Goal: Transaction & Acquisition: Purchase product/service

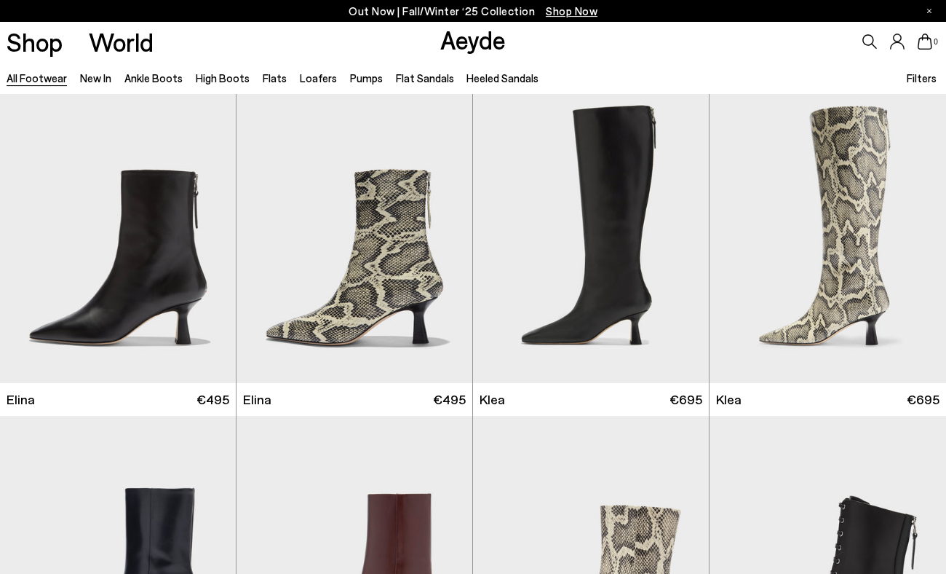
scroll to position [1325, 0]
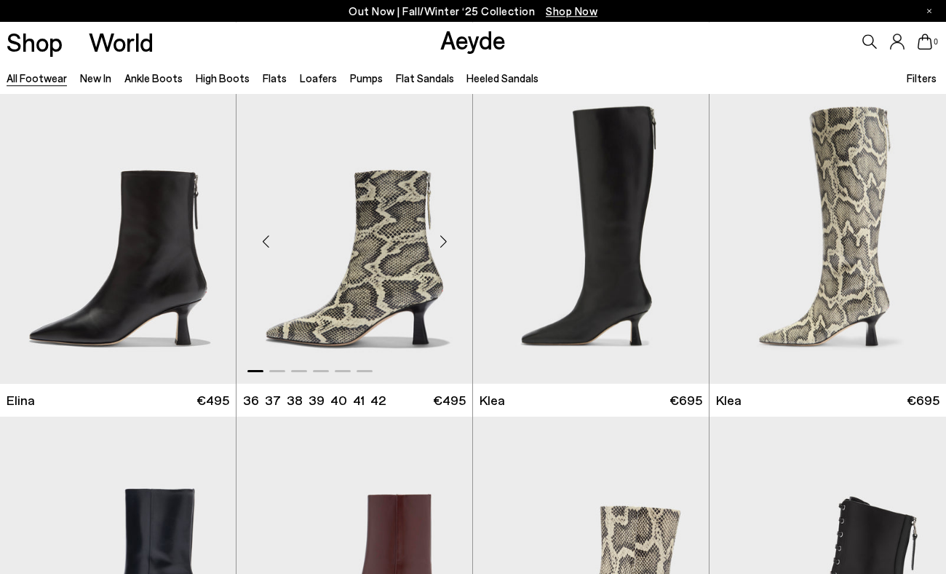
click at [445, 240] on div "Next slide" at bounding box center [443, 241] width 44 height 44
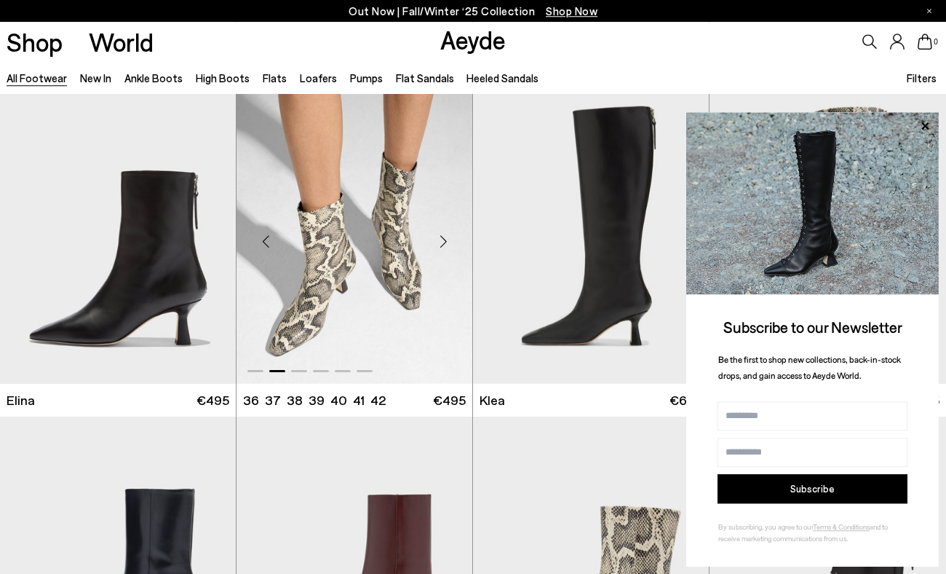
click at [445, 240] on div "Next slide" at bounding box center [443, 241] width 44 height 44
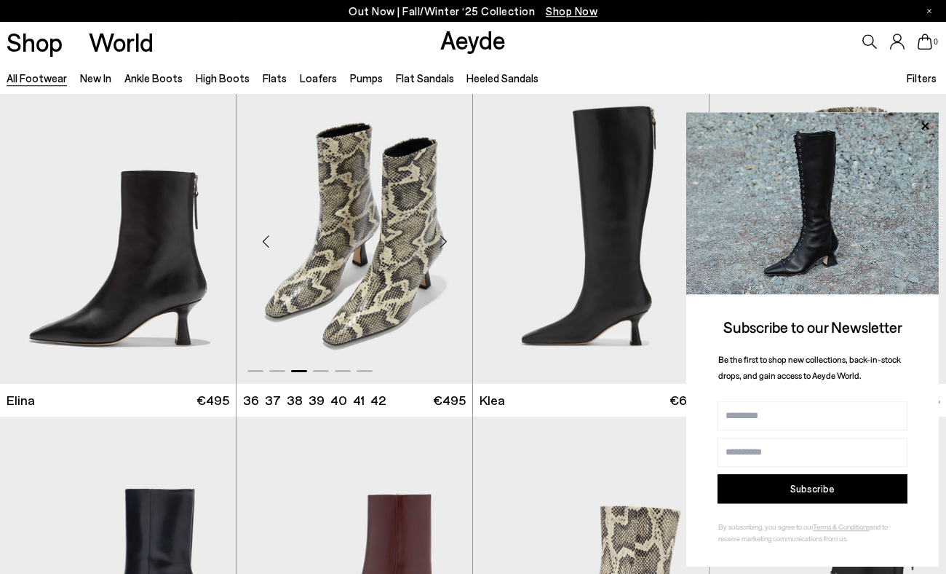
click at [445, 240] on div "Next slide" at bounding box center [443, 241] width 44 height 44
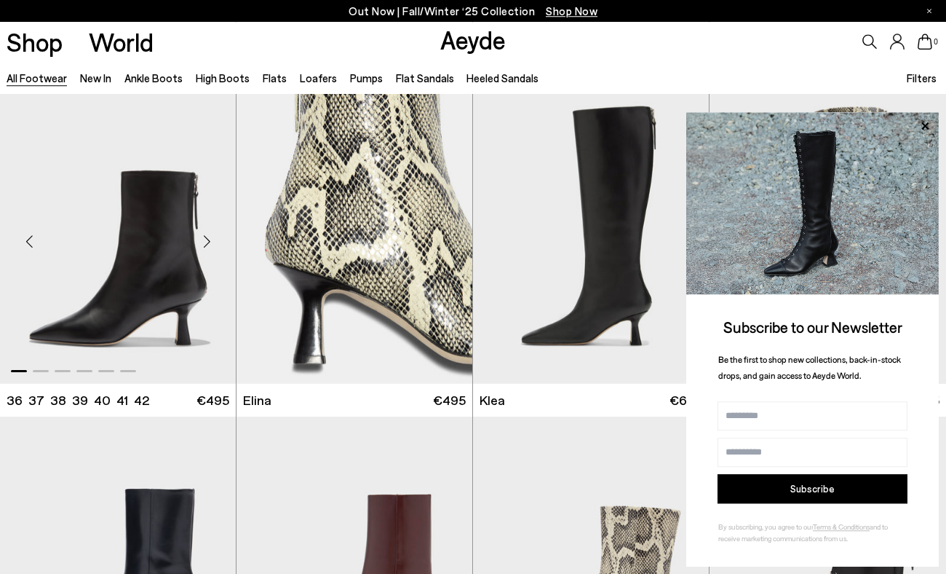
click at [207, 240] on div "Next slide" at bounding box center [207, 241] width 44 height 44
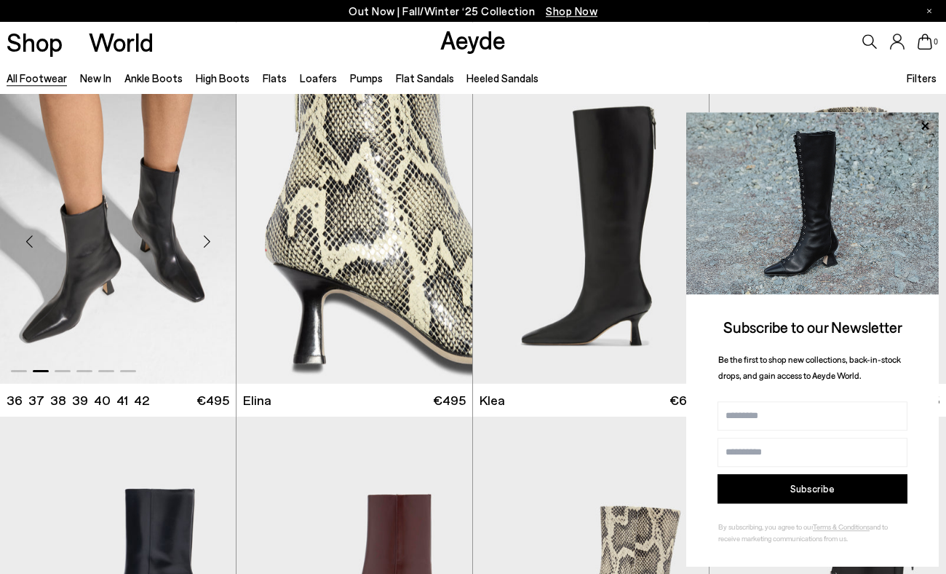
click at [207, 240] on div "Next slide" at bounding box center [207, 241] width 44 height 44
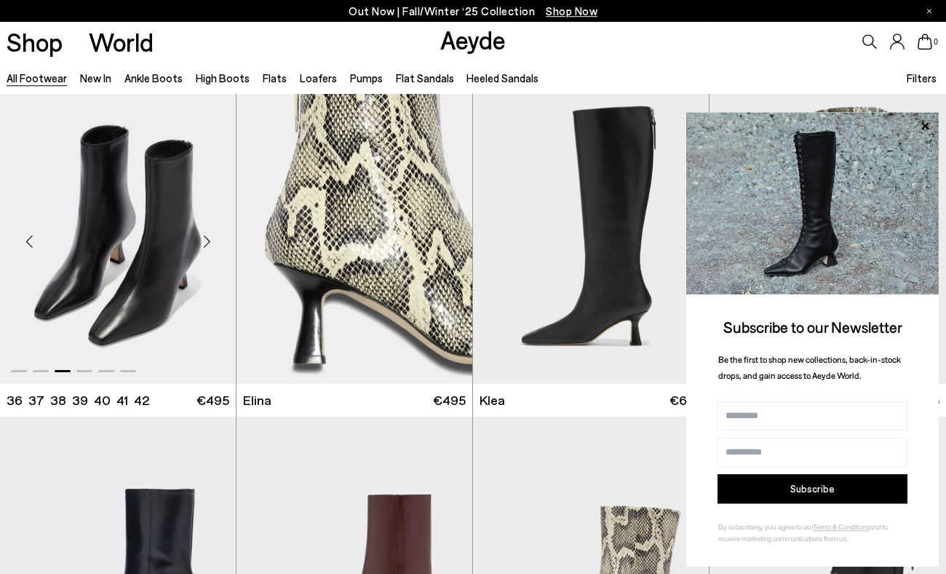
click at [207, 240] on div "Next slide" at bounding box center [207, 241] width 44 height 44
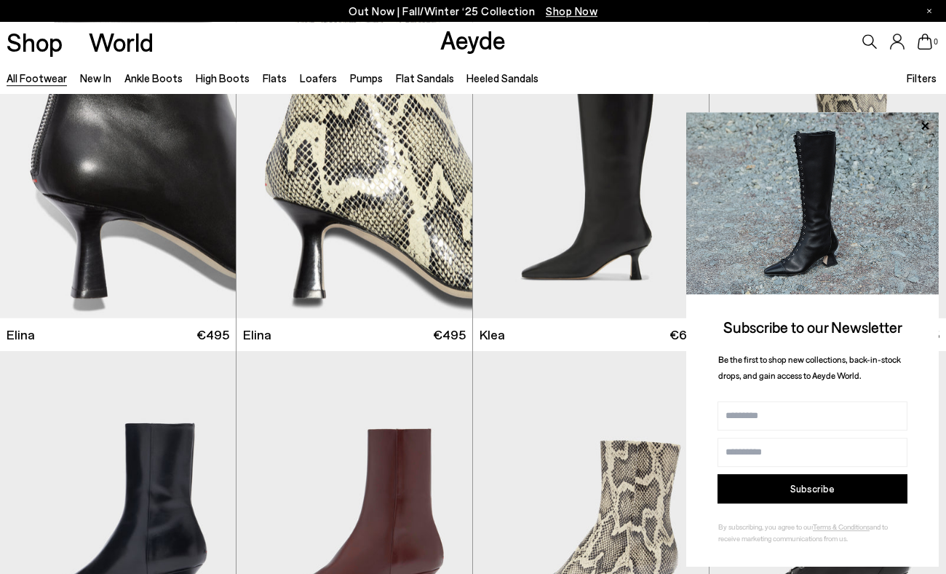
scroll to position [1360, 0]
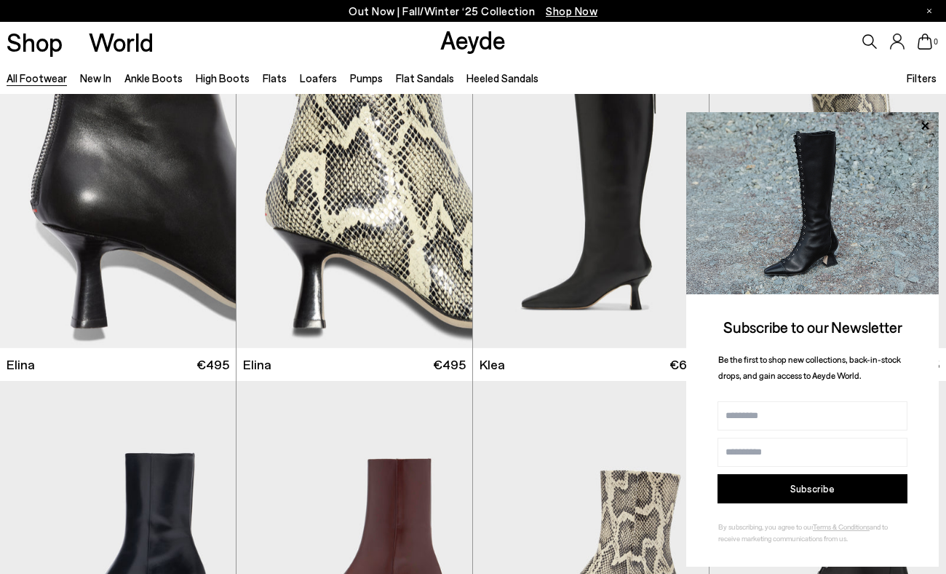
click at [713, 61] on div "0" at bounding box center [788, 41] width 315 height 39
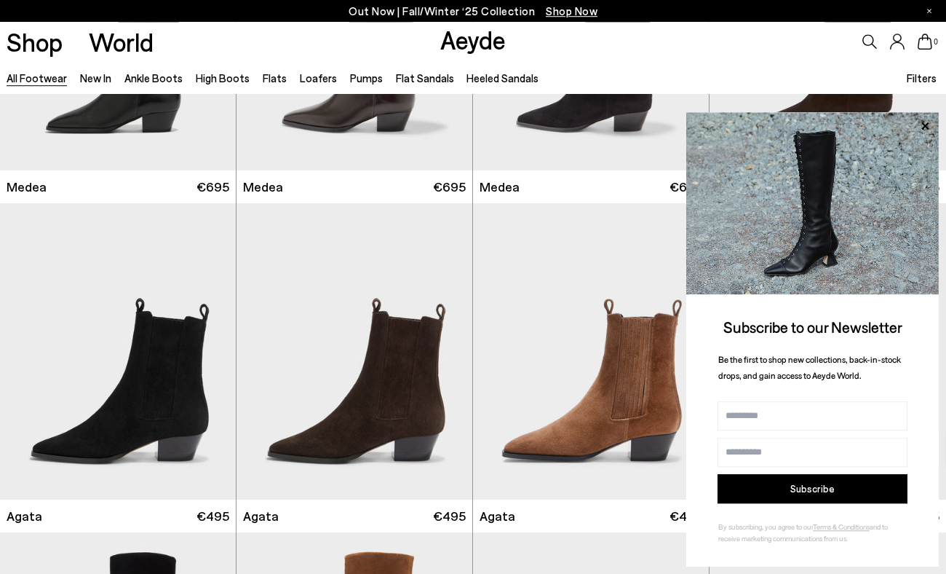
scroll to position [0, 0]
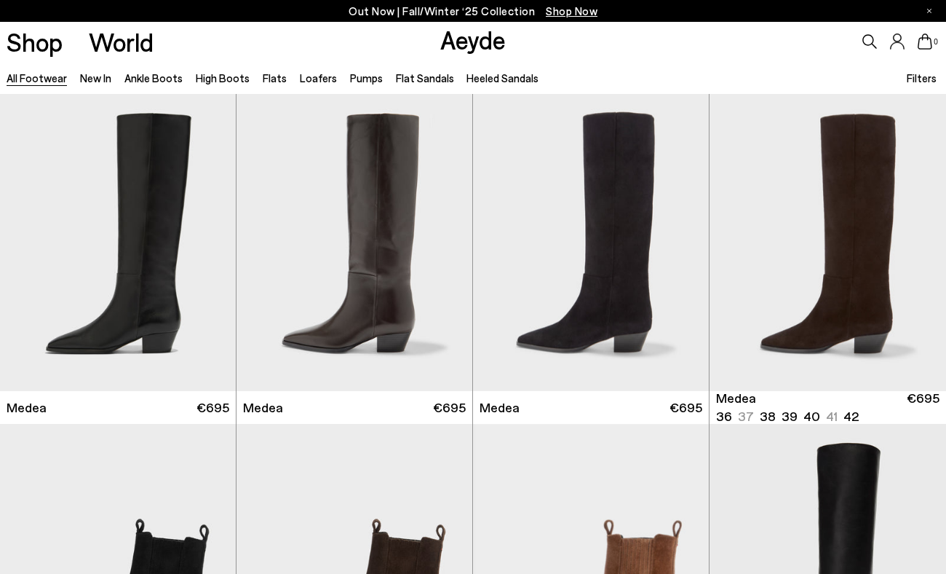
click at [919, 79] on span "Filters" at bounding box center [922, 77] width 30 height 13
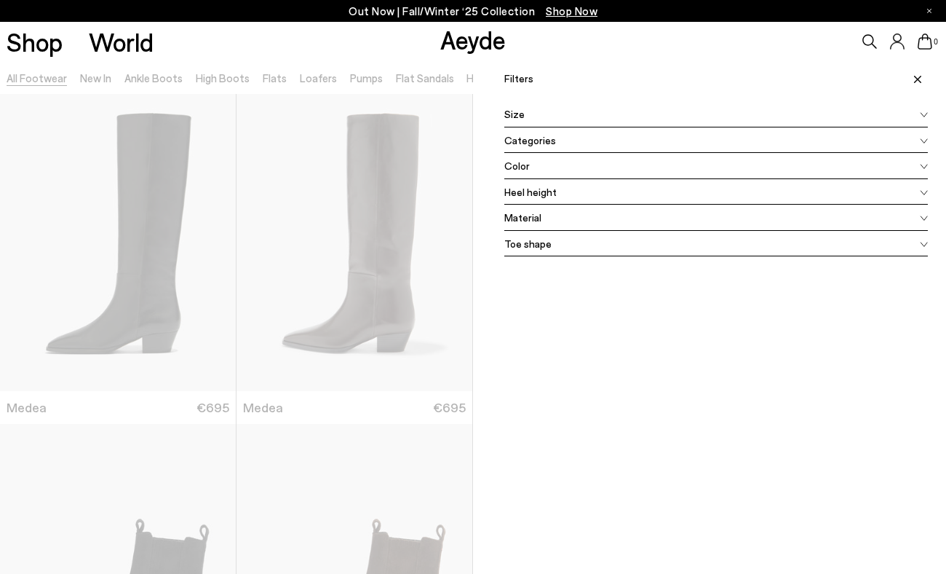
click at [534, 161] on div "Color" at bounding box center [716, 166] width 424 height 26
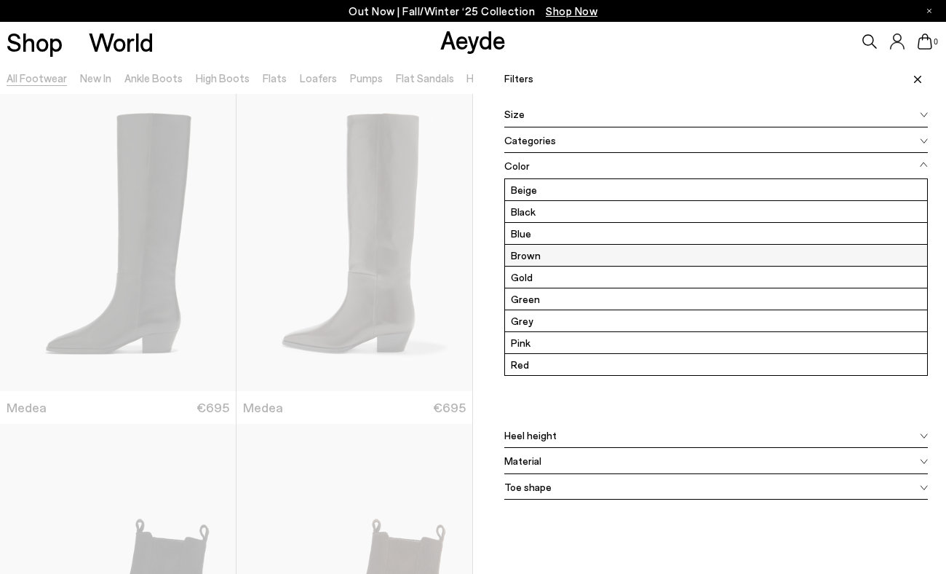
click at [523, 255] on label "Brown" at bounding box center [716, 255] width 422 height 21
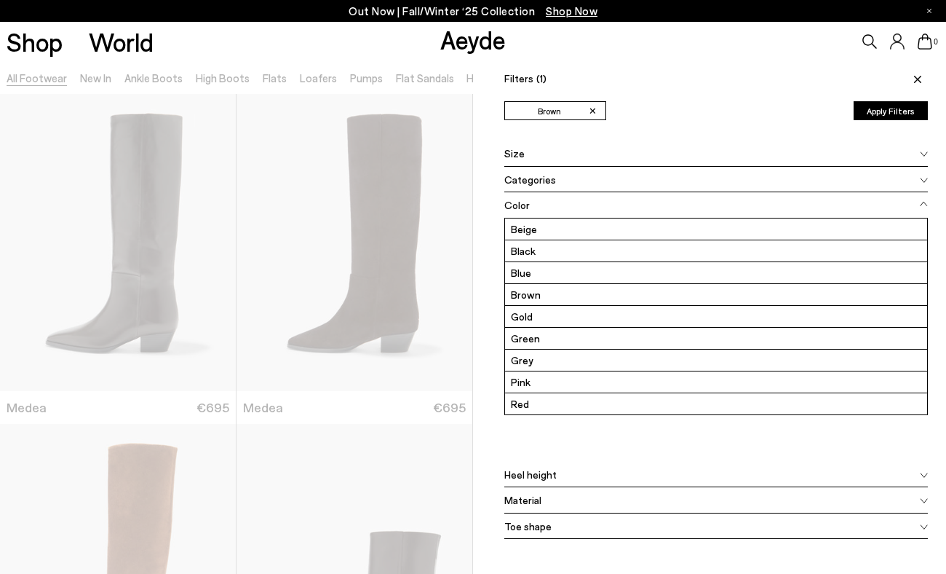
click at [879, 111] on button "Apply Filters" at bounding box center [891, 110] width 74 height 19
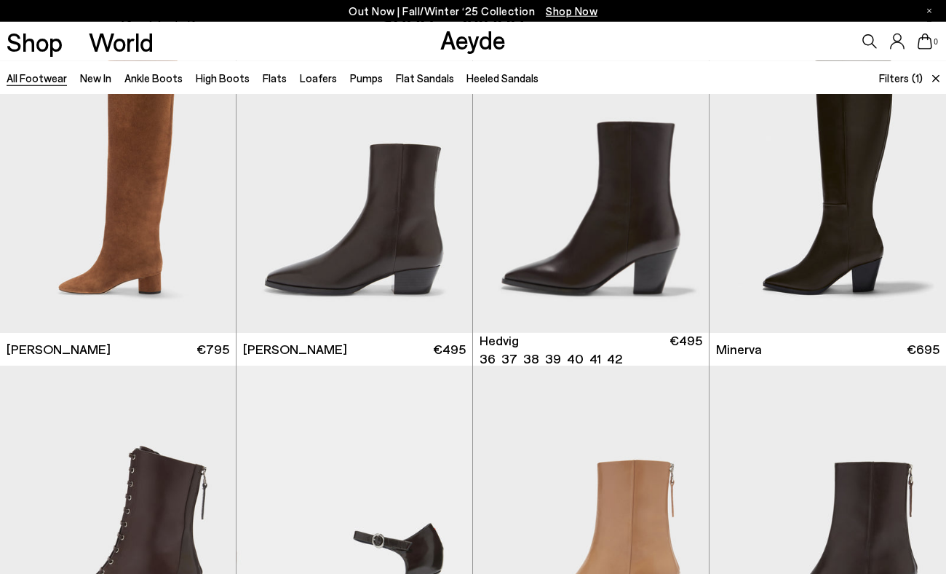
scroll to position [388, 0]
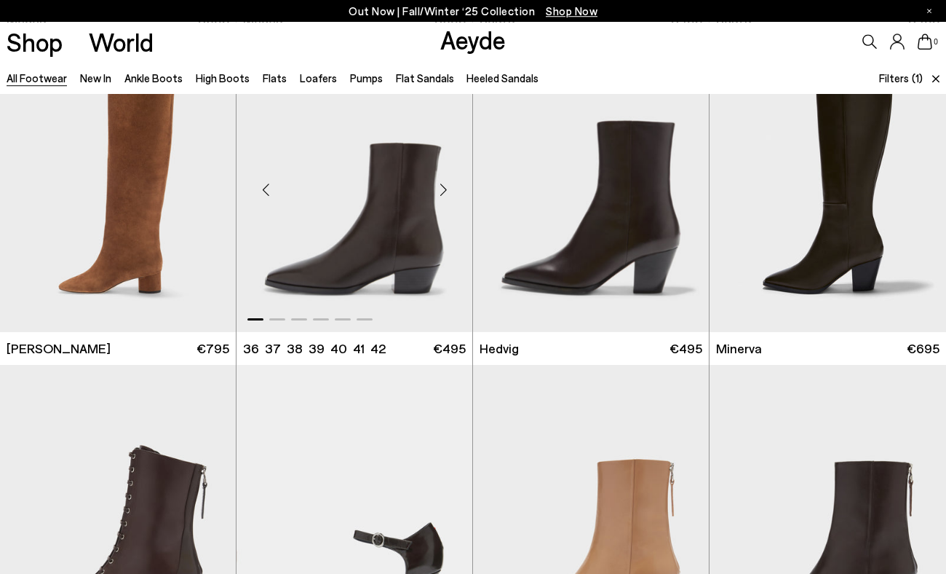
click at [444, 187] on div "Next slide" at bounding box center [443, 190] width 44 height 44
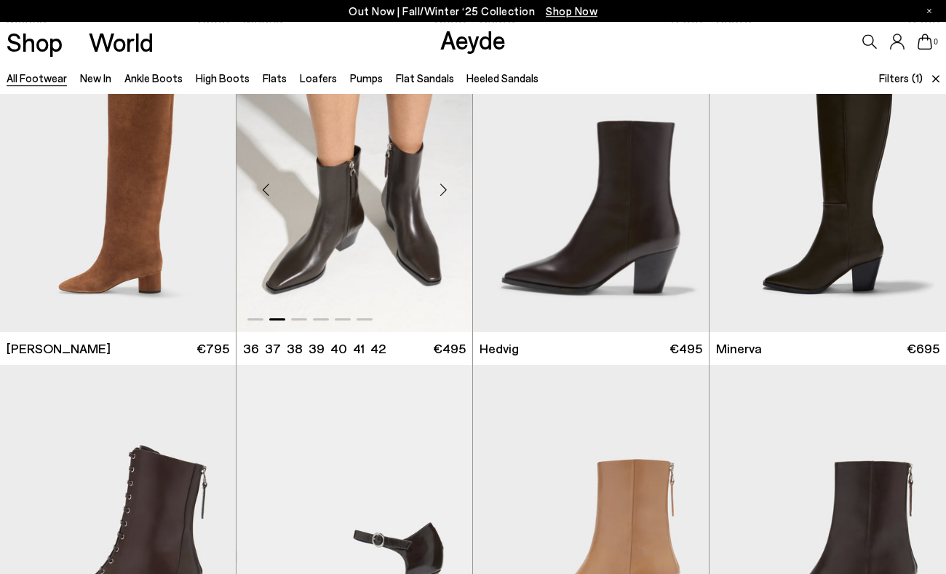
click at [444, 187] on div "Next slide" at bounding box center [443, 190] width 44 height 44
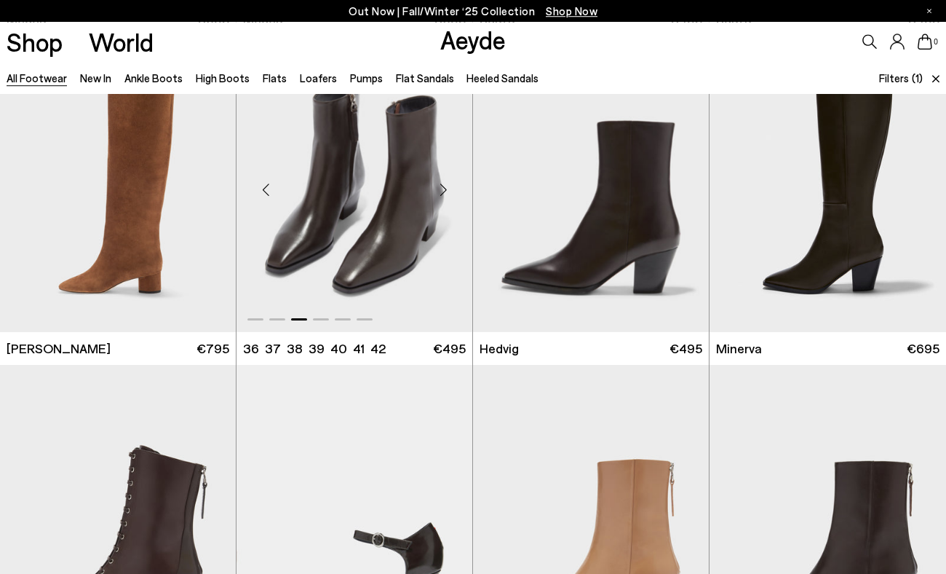
click at [444, 187] on div "Next slide" at bounding box center [443, 190] width 44 height 44
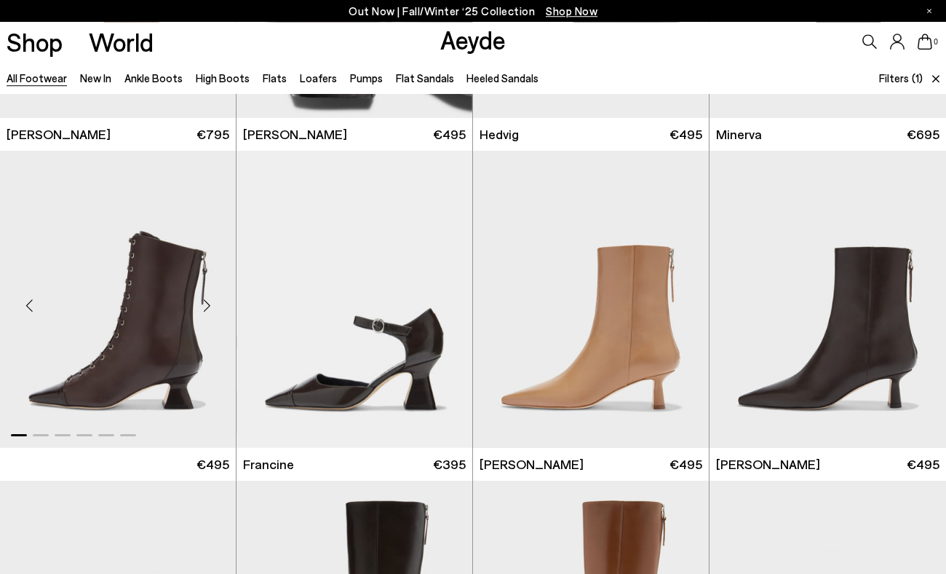
scroll to position [601, 0]
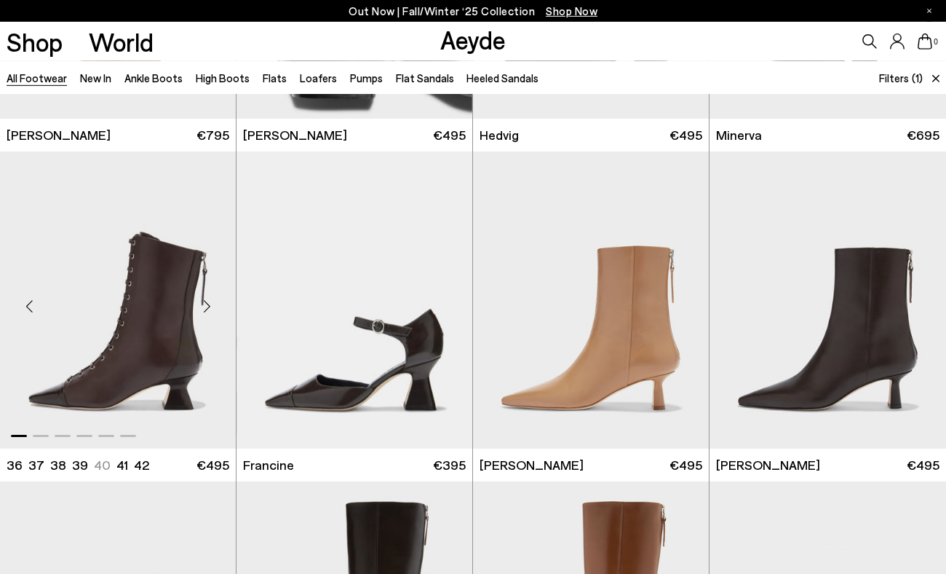
click at [207, 306] on div "Next slide" at bounding box center [207, 306] width 44 height 44
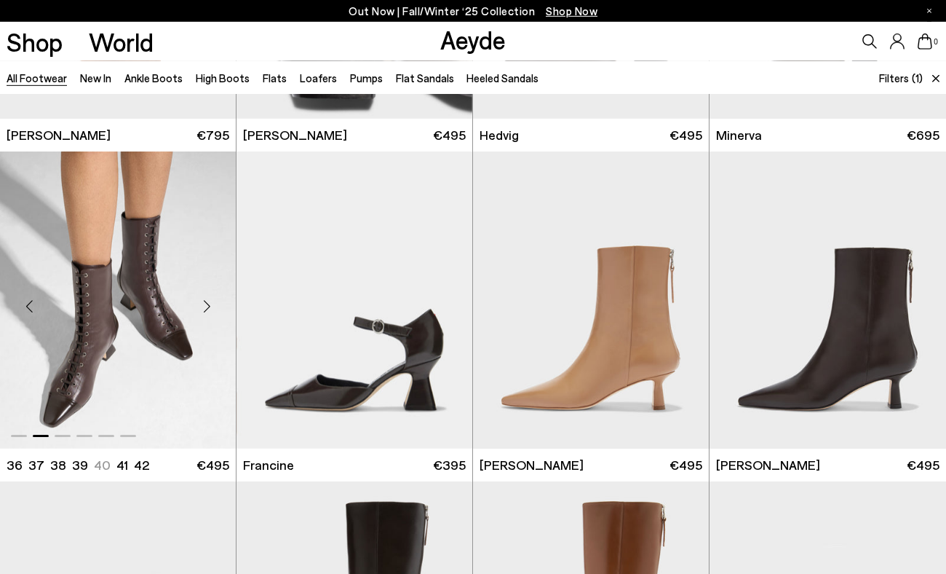
click at [207, 306] on div "Next slide" at bounding box center [207, 306] width 44 height 44
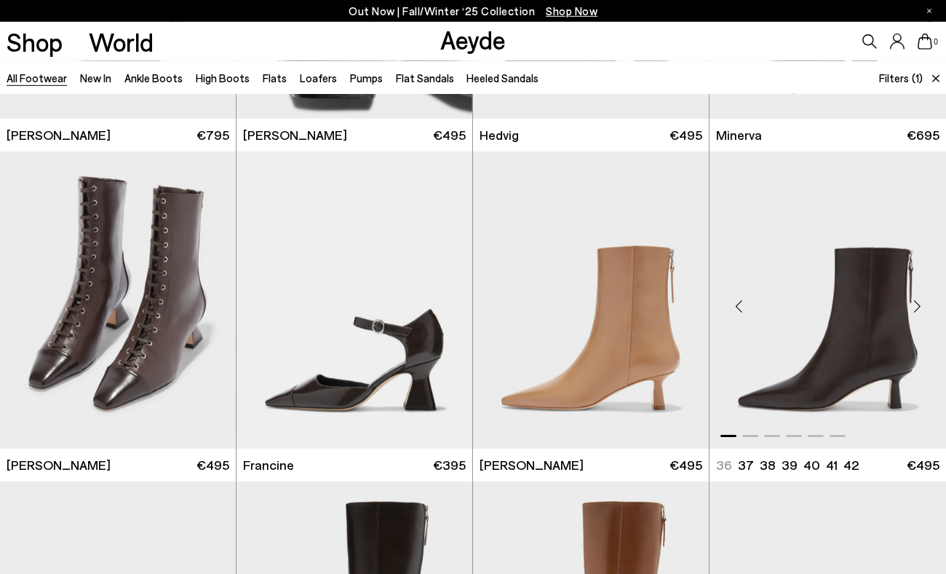
click at [917, 304] on div "Next slide" at bounding box center [917, 306] width 44 height 44
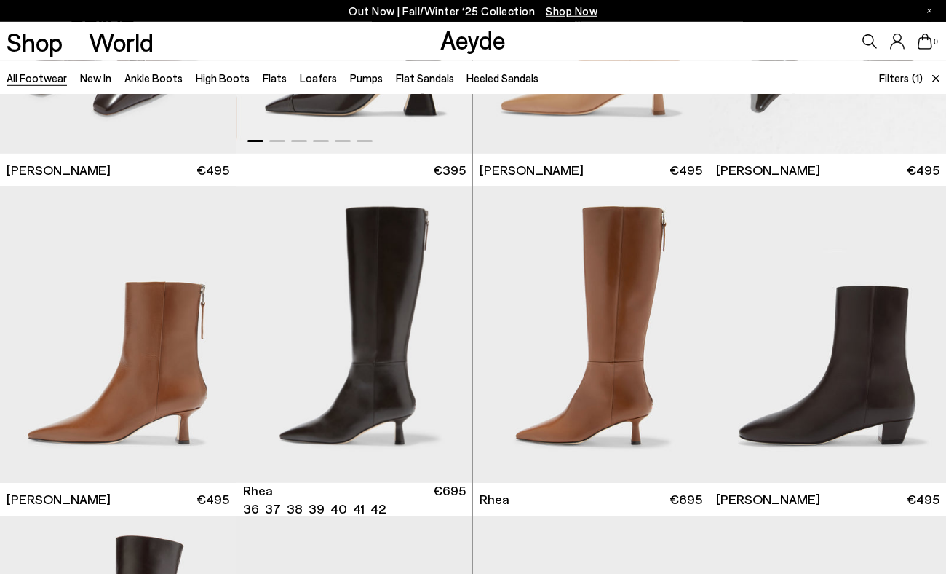
scroll to position [916, 0]
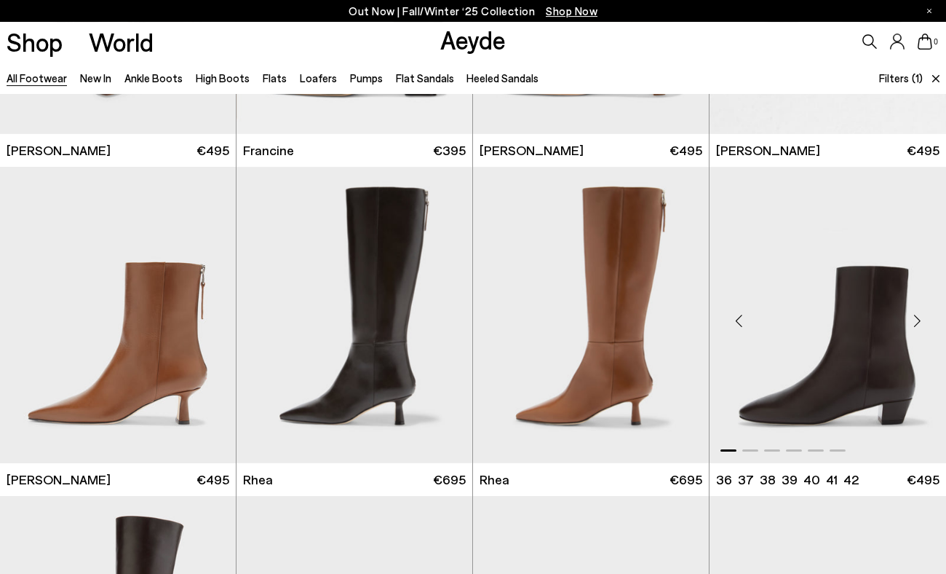
click at [918, 321] on div "Next slide" at bounding box center [917, 321] width 44 height 44
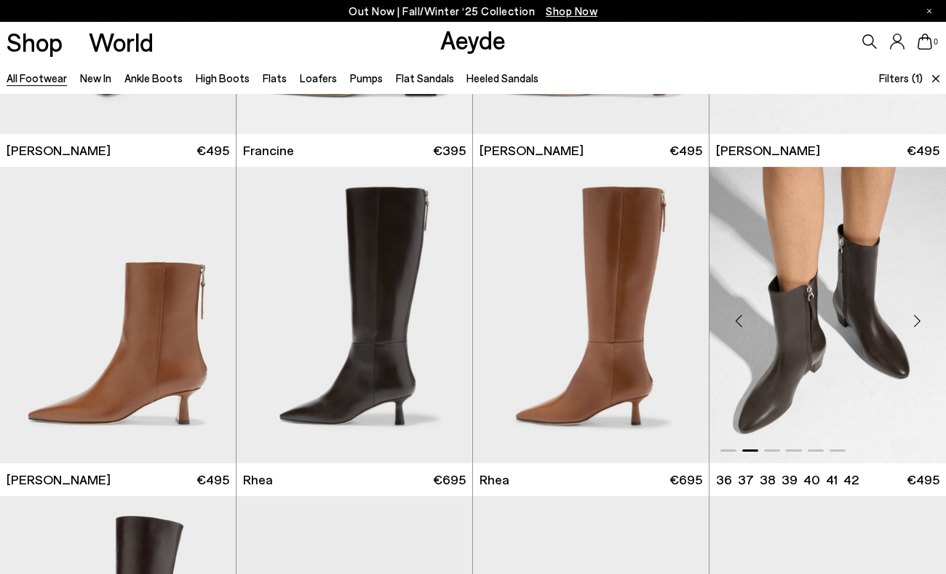
click at [918, 321] on div "Next slide" at bounding box center [917, 321] width 44 height 44
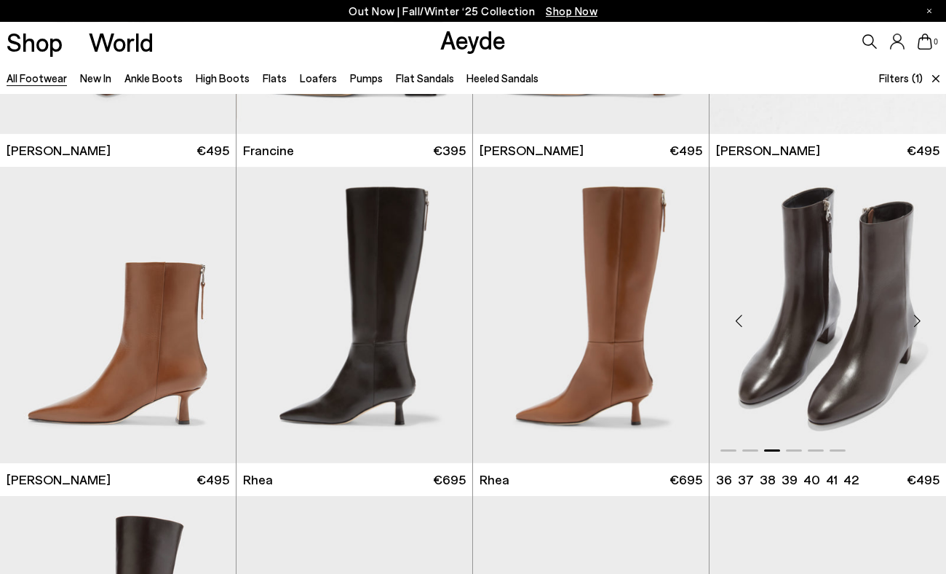
click at [918, 321] on div "Next slide" at bounding box center [917, 321] width 44 height 44
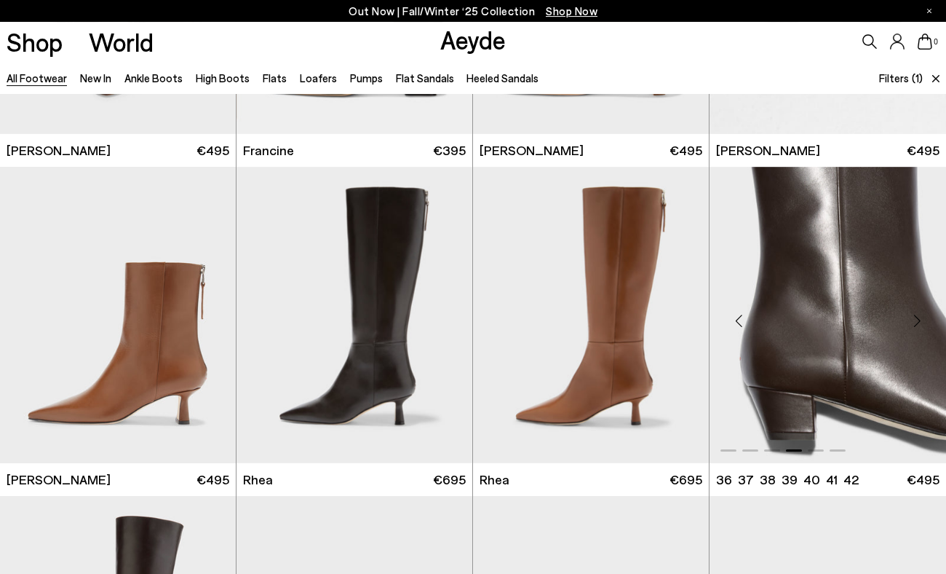
click at [918, 321] on div "Next slide" at bounding box center [917, 321] width 44 height 44
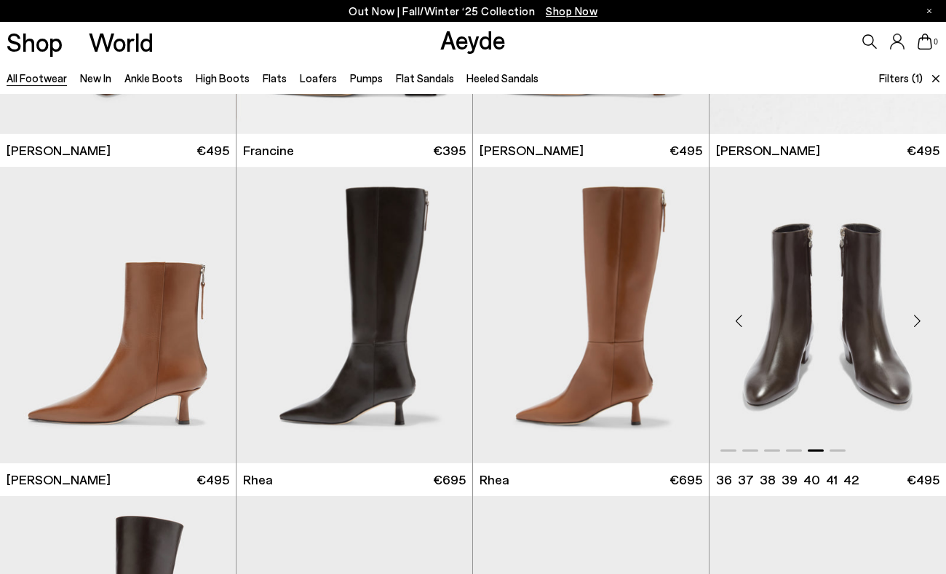
click at [918, 321] on div "Next slide" at bounding box center [917, 321] width 44 height 44
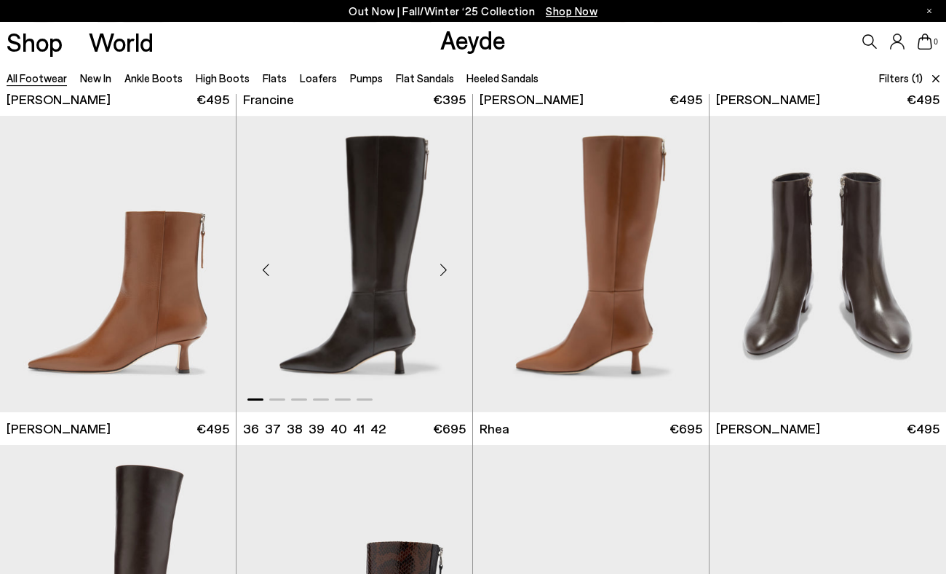
scroll to position [981, 0]
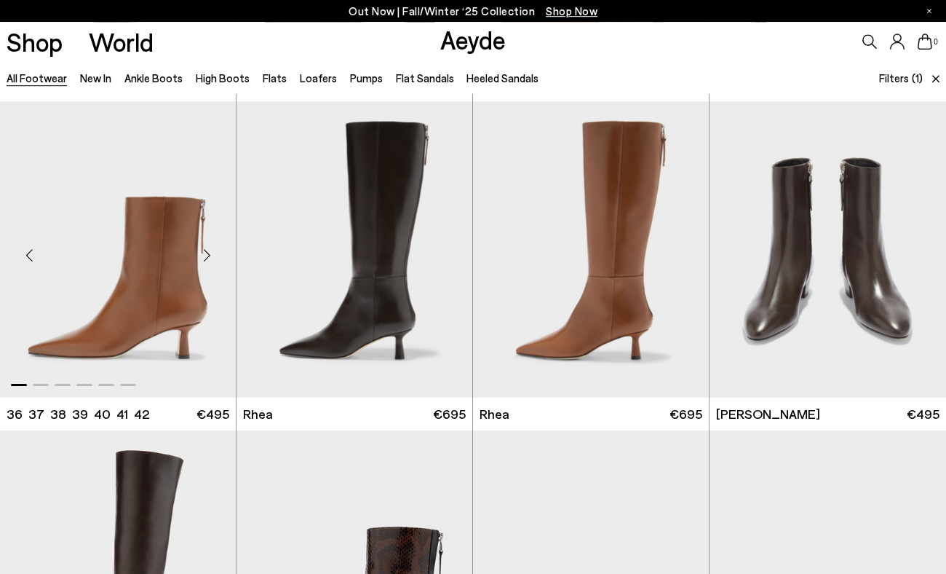
click at [207, 254] on div "Next slide" at bounding box center [207, 256] width 44 height 44
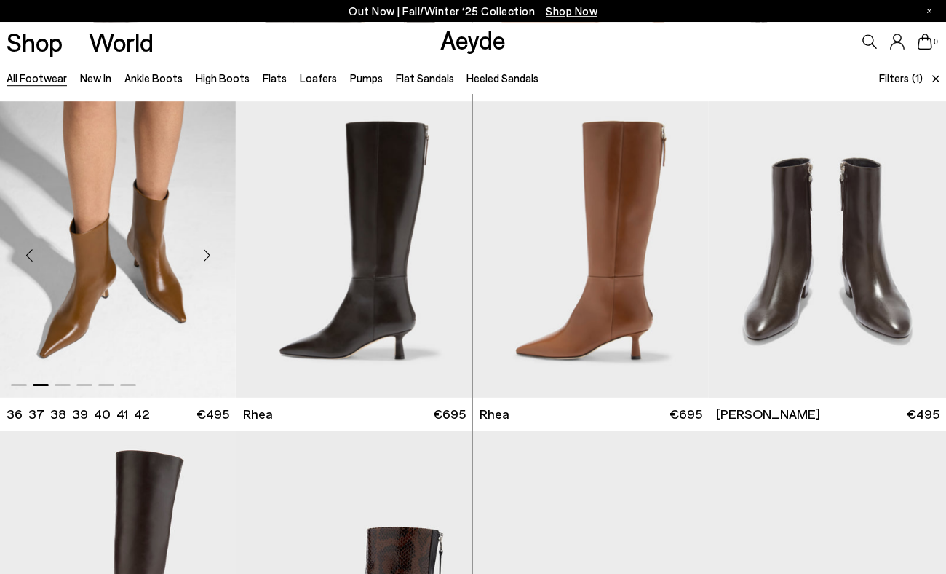
click at [207, 254] on div "Next slide" at bounding box center [207, 256] width 44 height 44
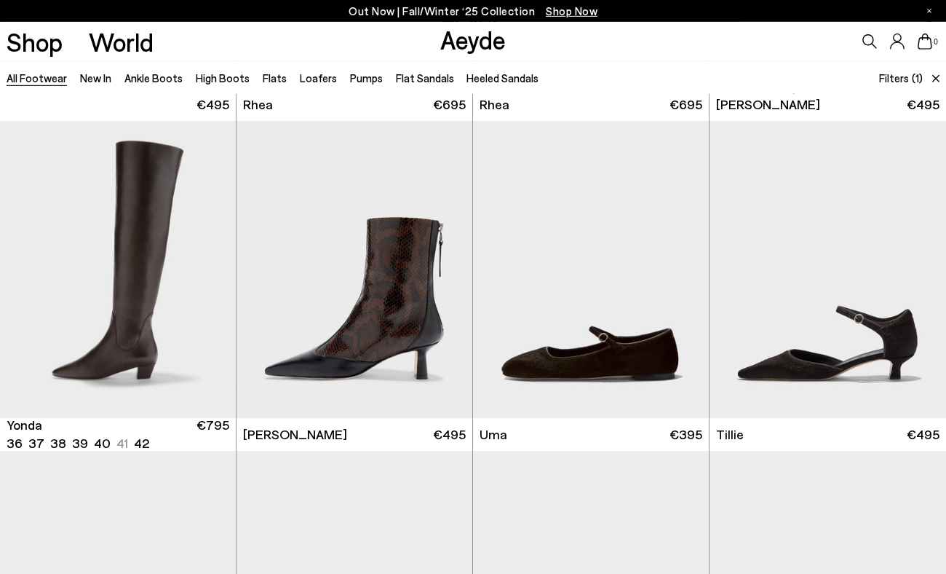
scroll to position [1291, 0]
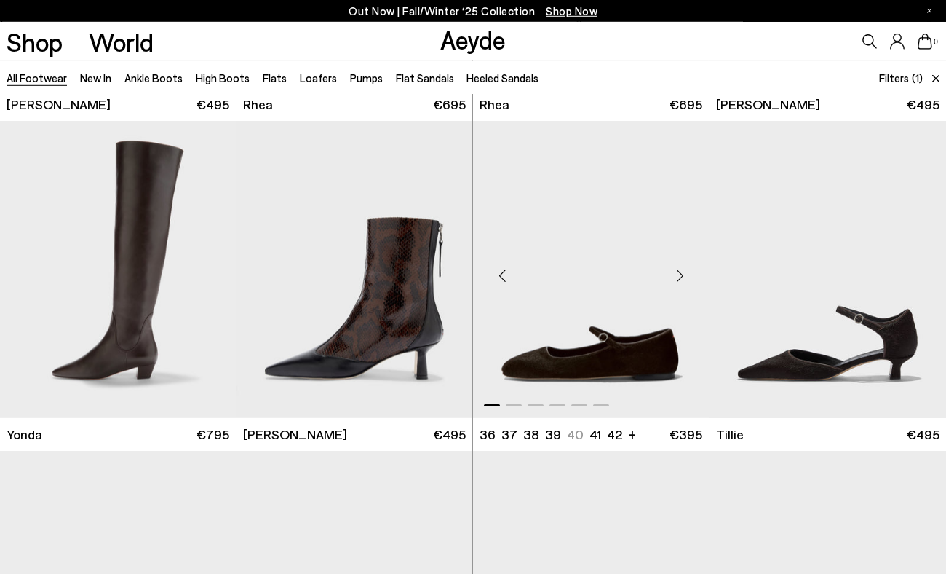
click at [682, 277] on div "Next slide" at bounding box center [680, 275] width 44 height 44
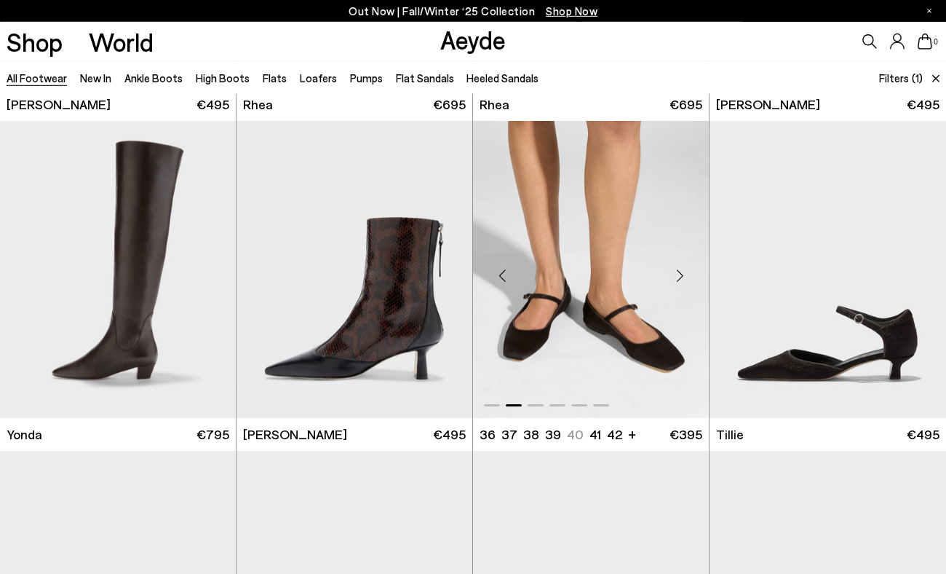
click at [682, 277] on div "Next slide" at bounding box center [680, 275] width 44 height 44
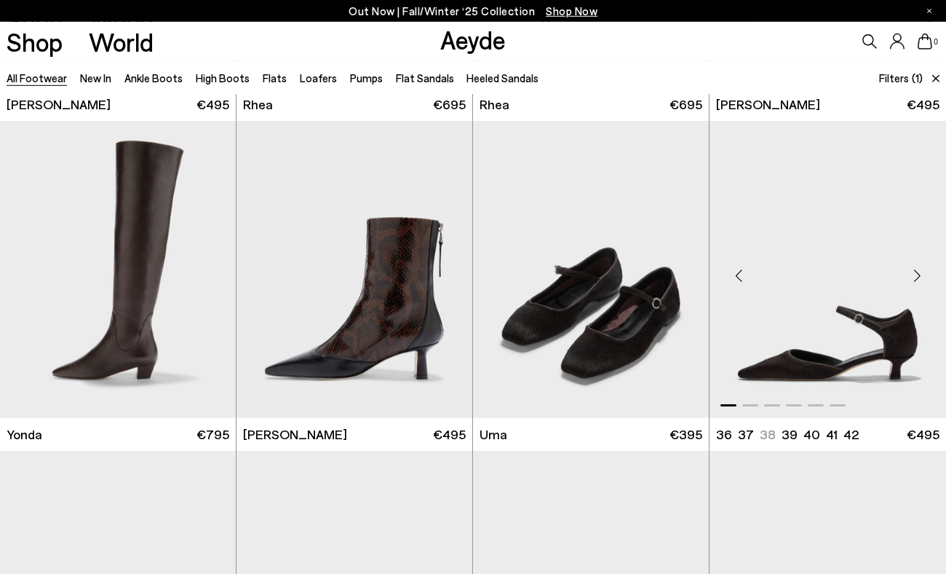
click at [917, 272] on div "Next slide" at bounding box center [917, 275] width 44 height 44
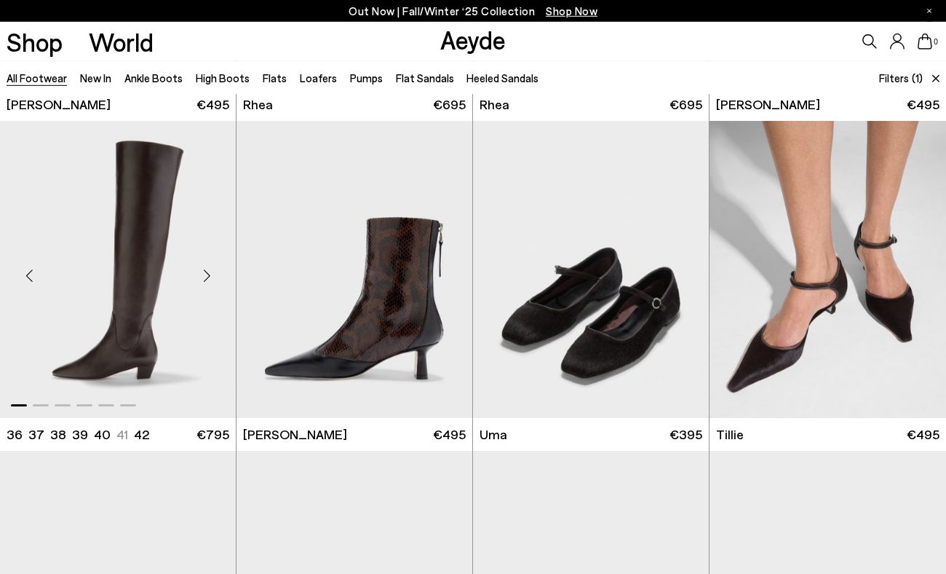
click at [207, 275] on div "Next slide" at bounding box center [207, 275] width 44 height 44
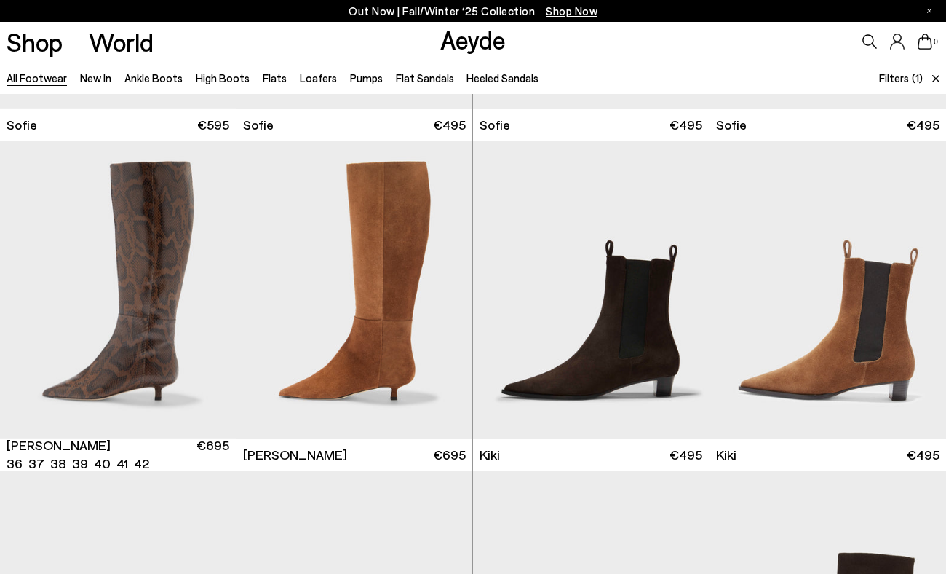
scroll to position [1931, 0]
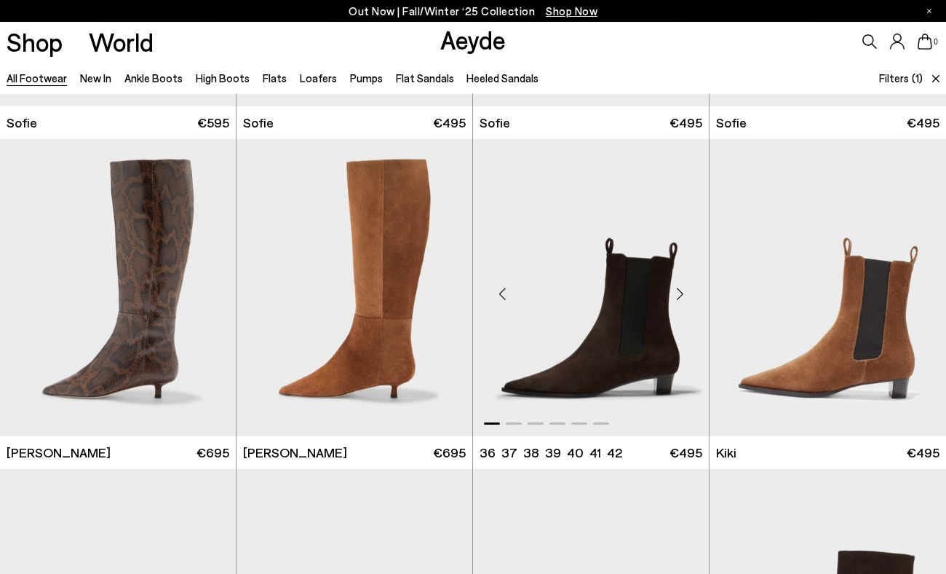
click at [678, 294] on div "Next slide" at bounding box center [680, 294] width 44 height 44
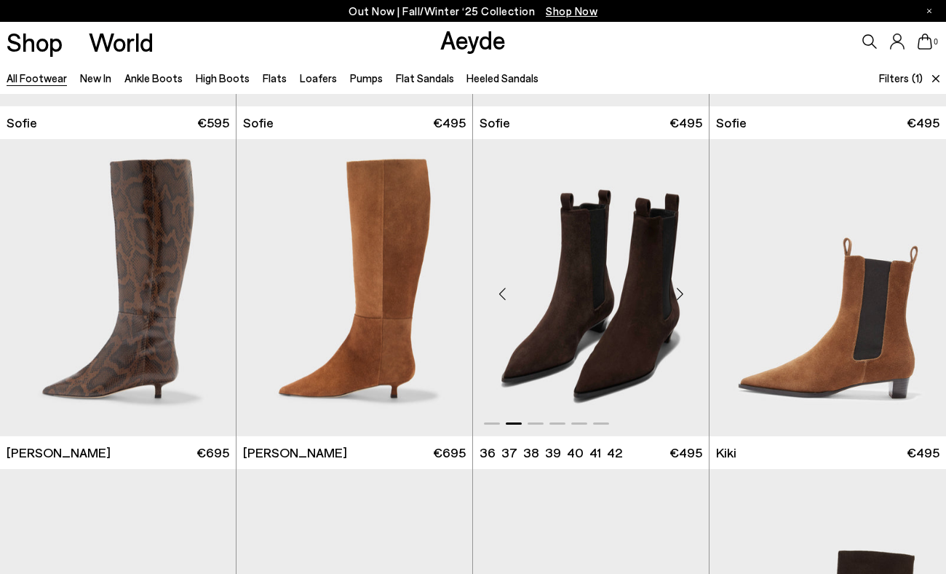
click at [678, 294] on div "Next slide" at bounding box center [680, 294] width 44 height 44
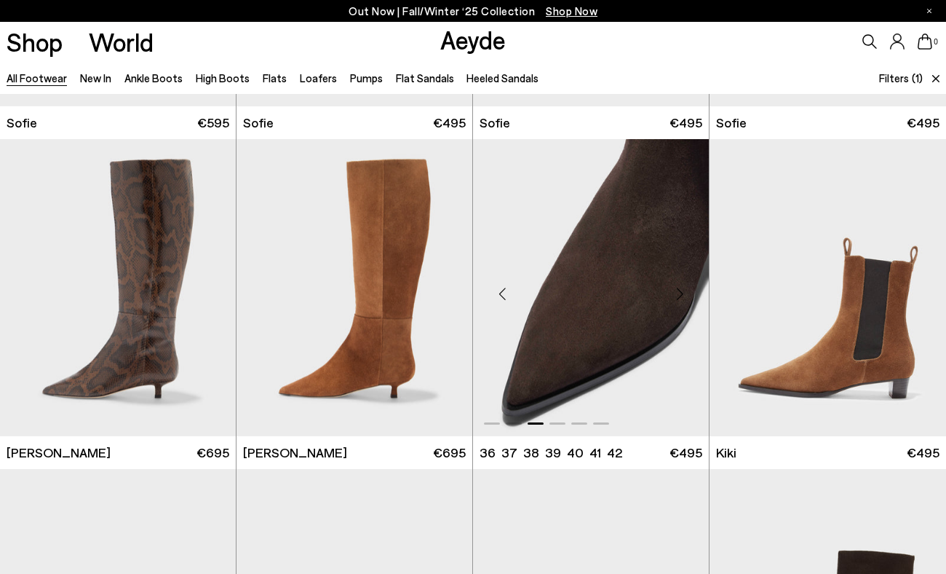
click at [678, 294] on div "Next slide" at bounding box center [680, 294] width 44 height 44
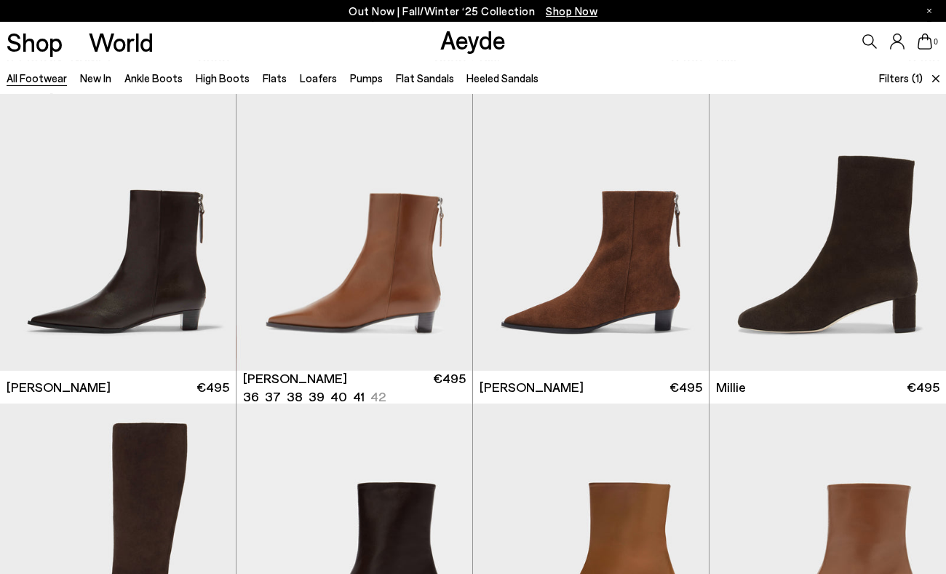
scroll to position [2332, 0]
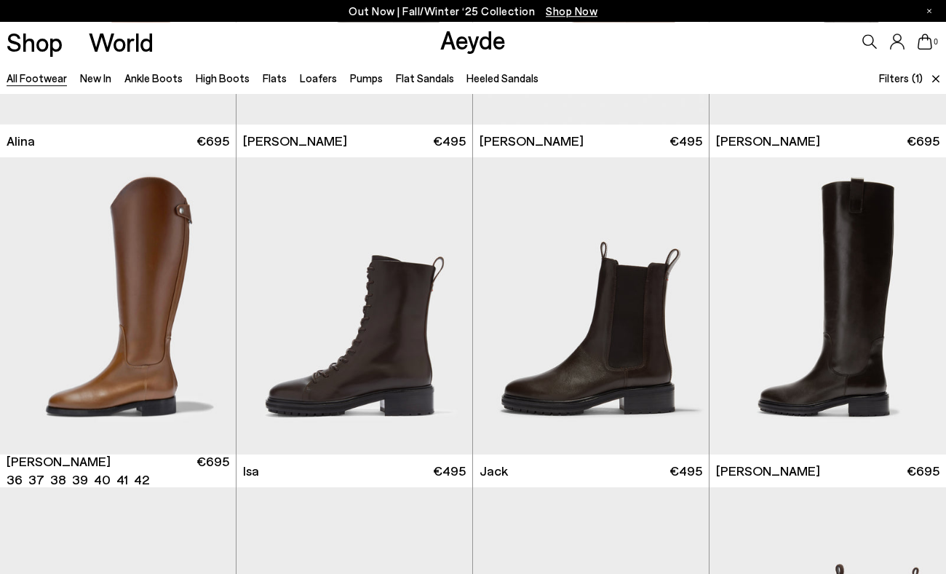
scroll to position [3232, 0]
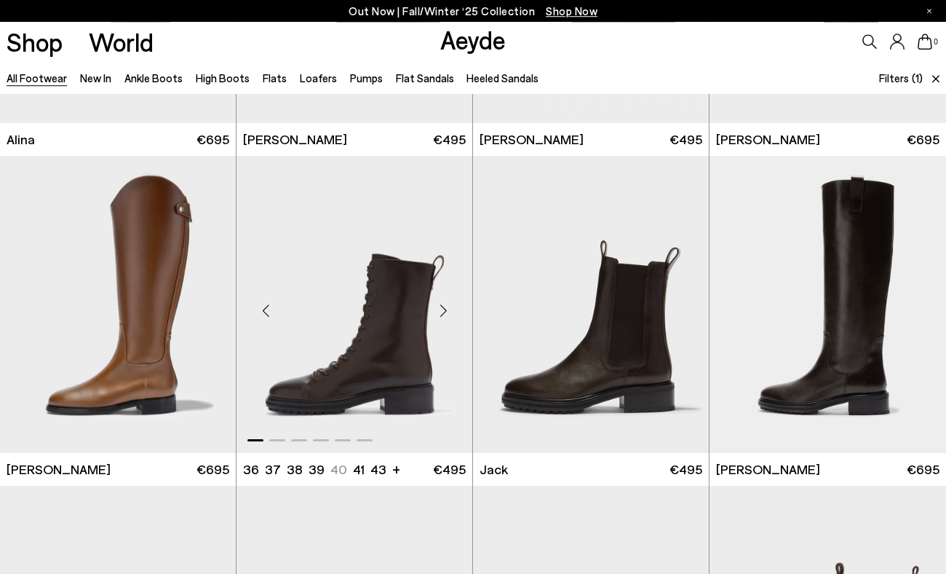
click at [443, 309] on div "Next slide" at bounding box center [443, 310] width 44 height 44
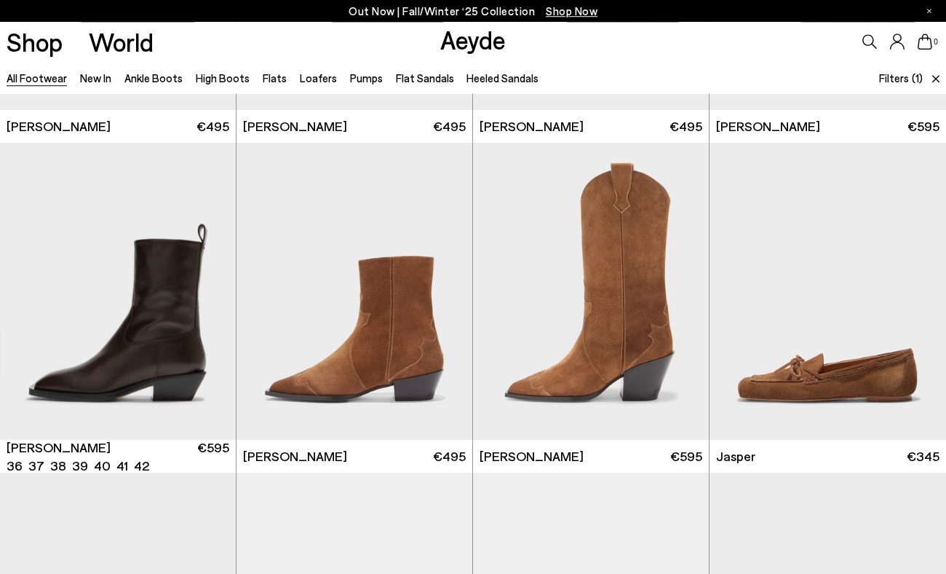
scroll to position [3958, 0]
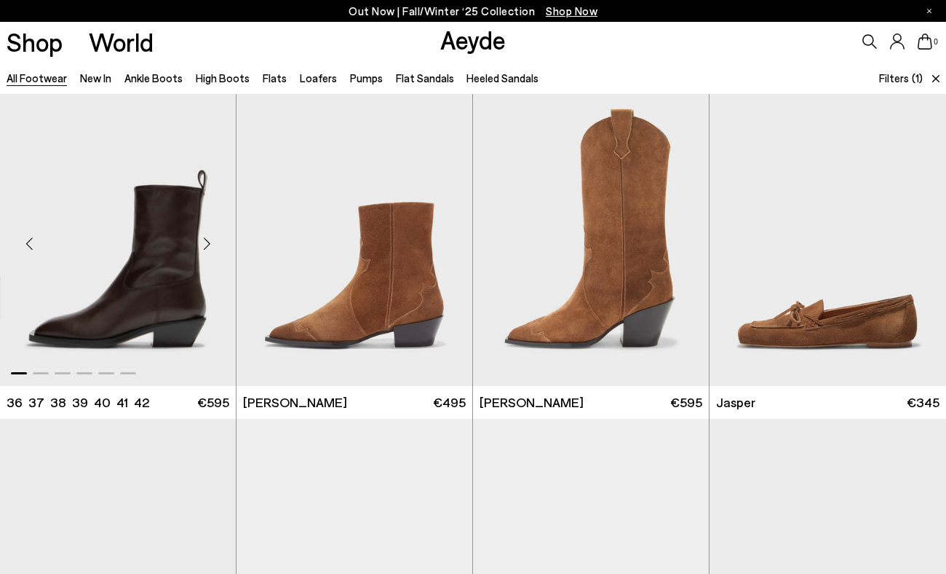
click at [208, 242] on div "Next slide" at bounding box center [207, 243] width 44 height 44
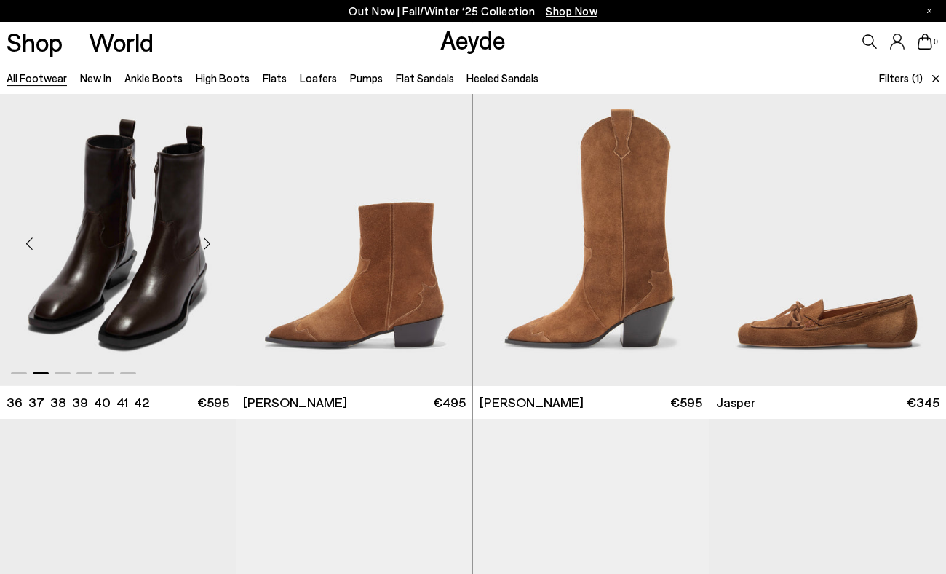
click at [208, 242] on div "Next slide" at bounding box center [207, 243] width 44 height 44
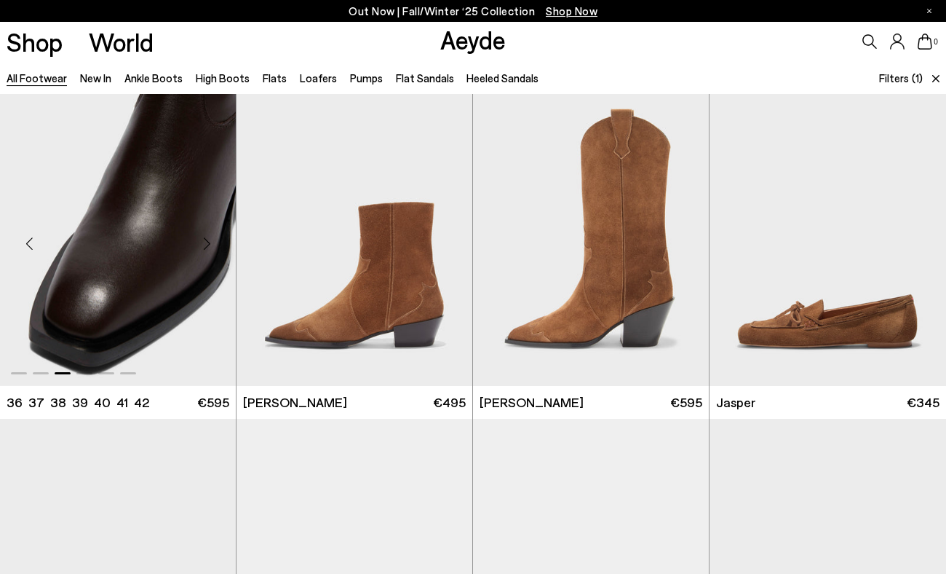
click at [208, 242] on div "Next slide" at bounding box center [207, 243] width 44 height 44
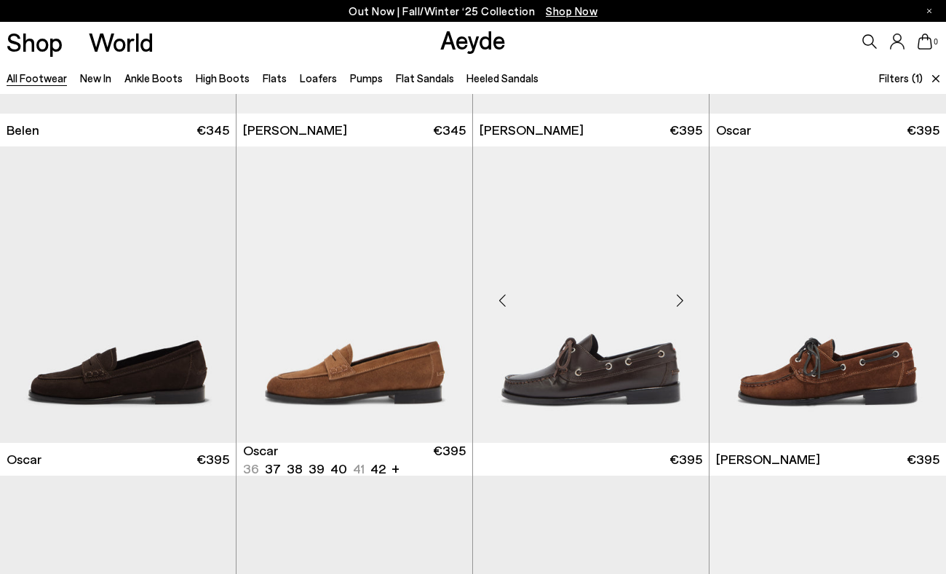
scroll to position [4605, 0]
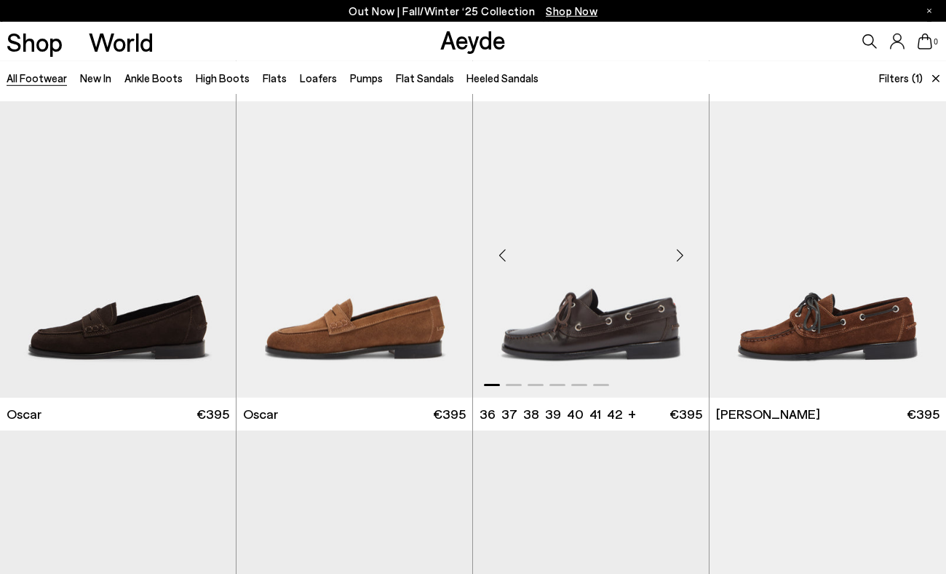
click at [681, 253] on div "Next slide" at bounding box center [680, 255] width 44 height 44
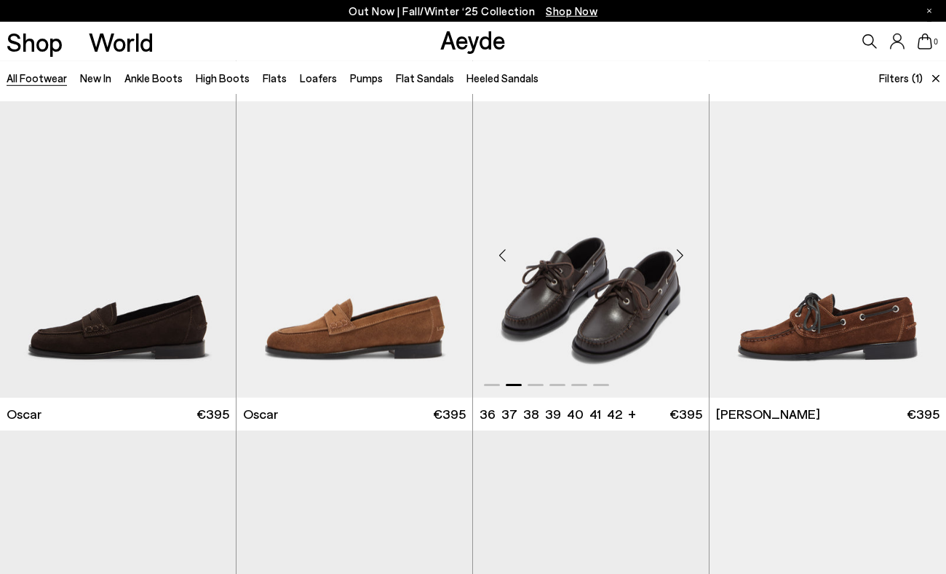
click at [681, 253] on div "Next slide" at bounding box center [680, 255] width 44 height 44
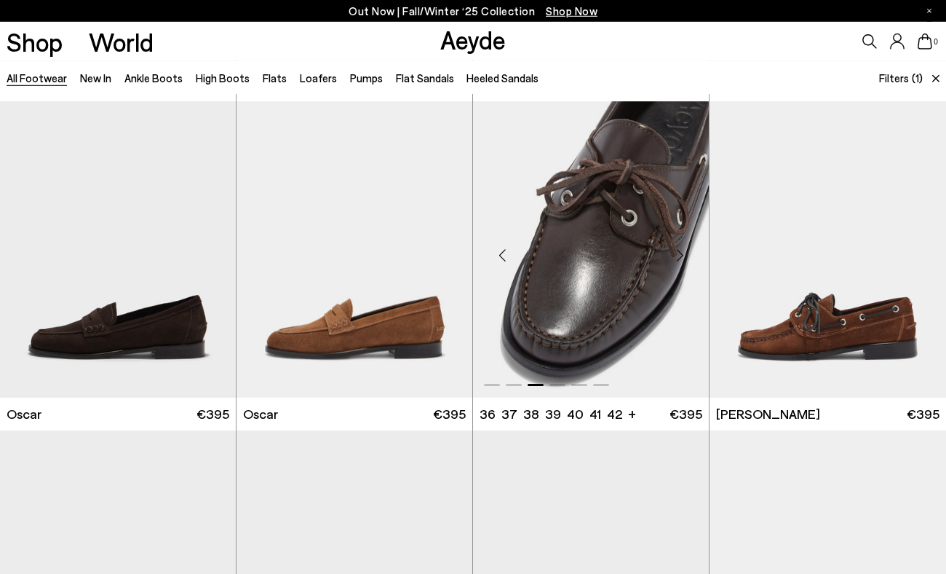
click at [681, 253] on div "Next slide" at bounding box center [680, 255] width 44 height 44
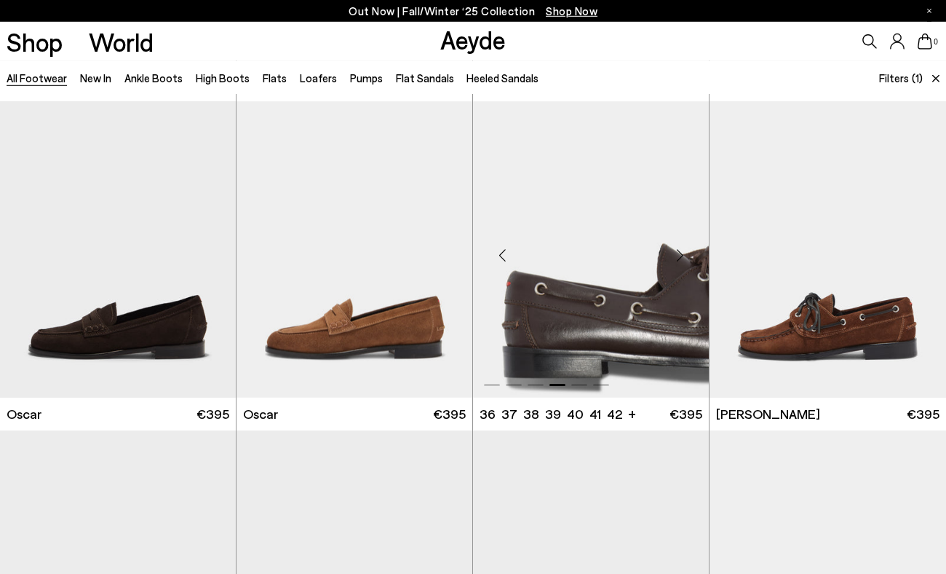
click at [681, 253] on div "Next slide" at bounding box center [680, 255] width 44 height 44
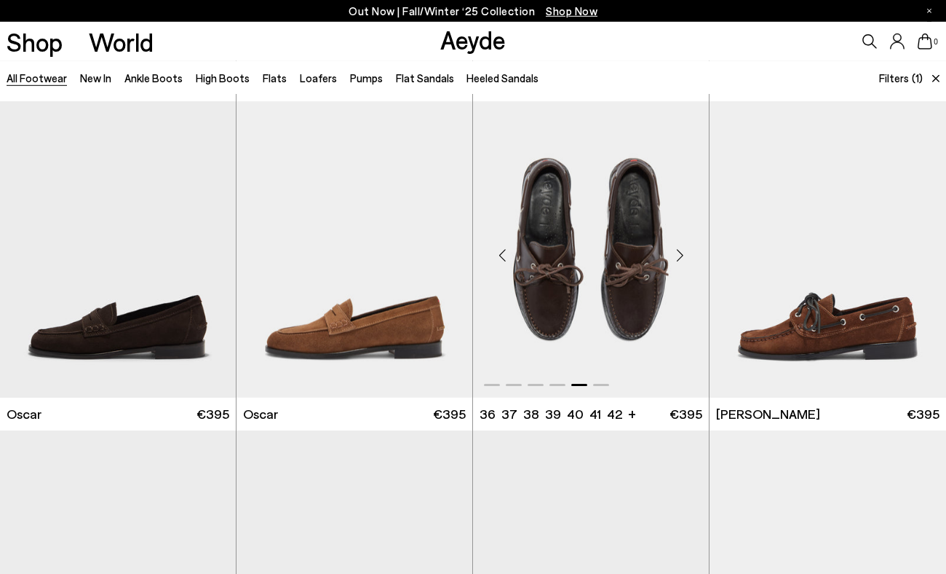
click at [681, 253] on div "Next slide" at bounding box center [680, 255] width 44 height 44
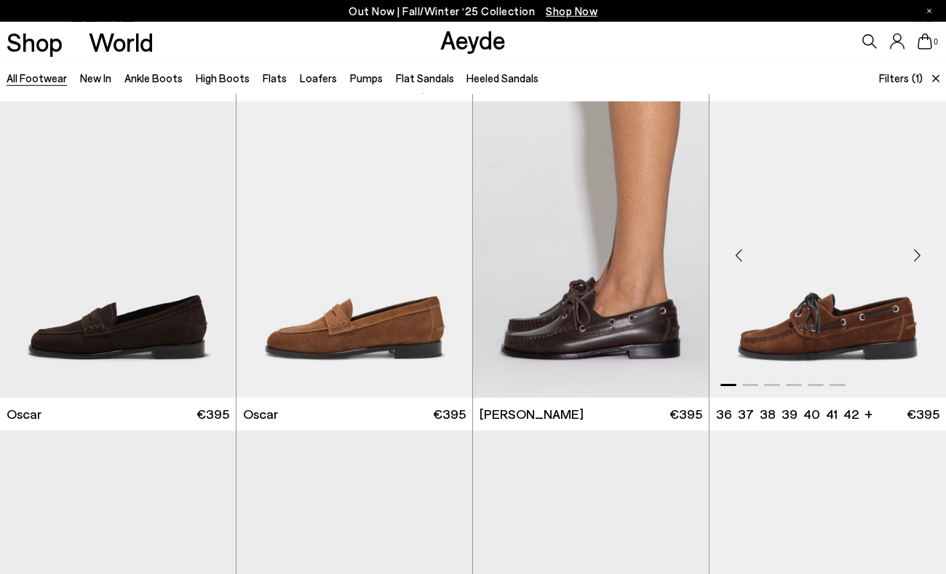
click at [921, 257] on div "Next slide" at bounding box center [917, 255] width 44 height 44
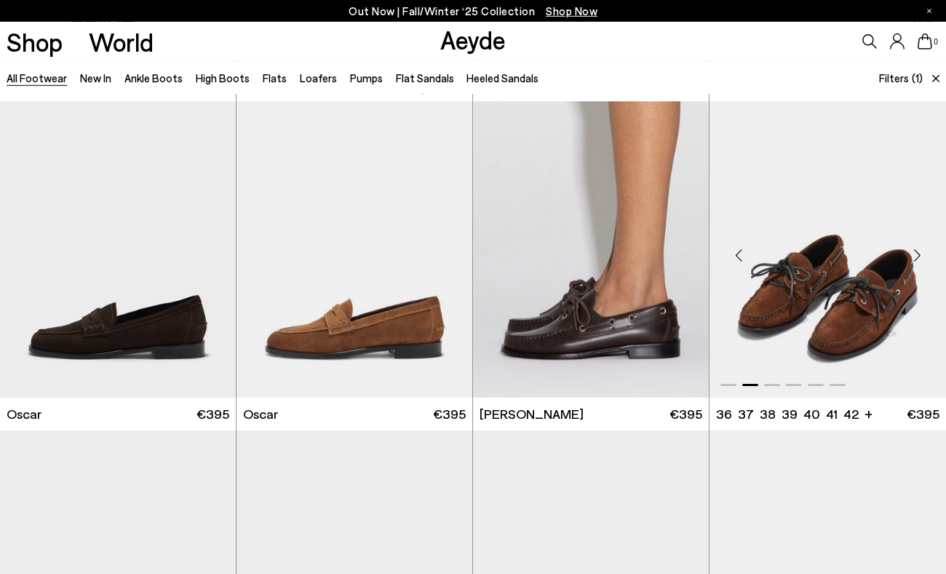
click at [921, 257] on div "Next slide" at bounding box center [917, 255] width 44 height 44
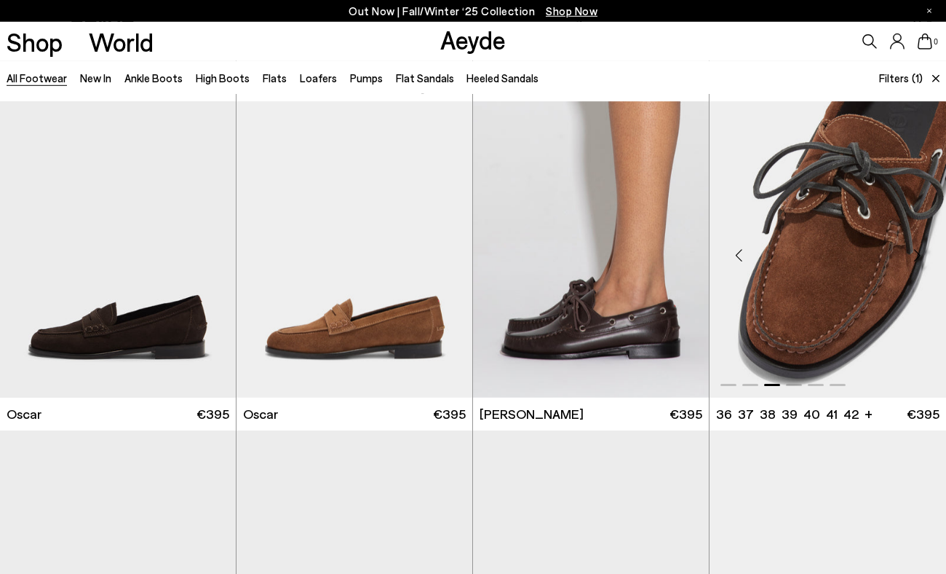
click at [921, 257] on div "Next slide" at bounding box center [917, 255] width 44 height 44
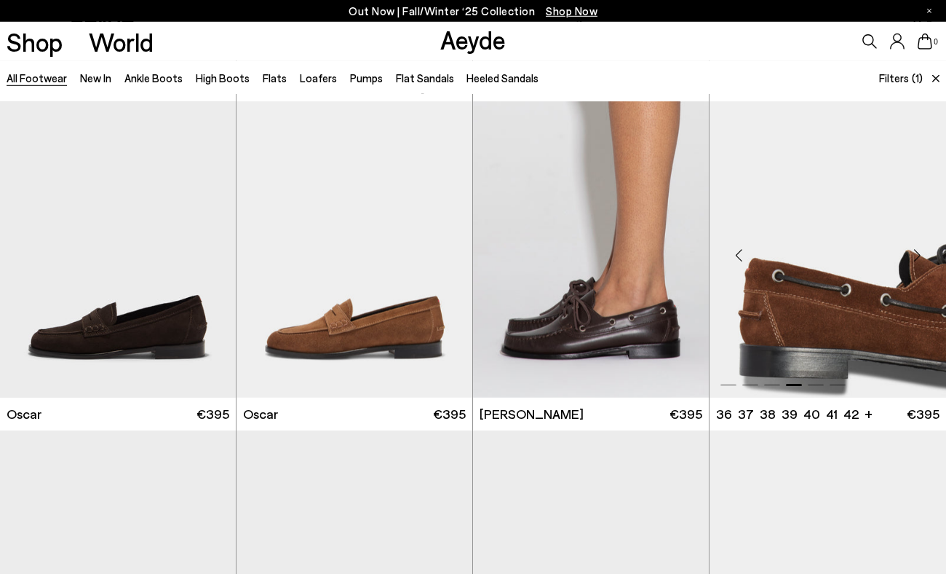
click at [921, 257] on div "Next slide" at bounding box center [917, 255] width 44 height 44
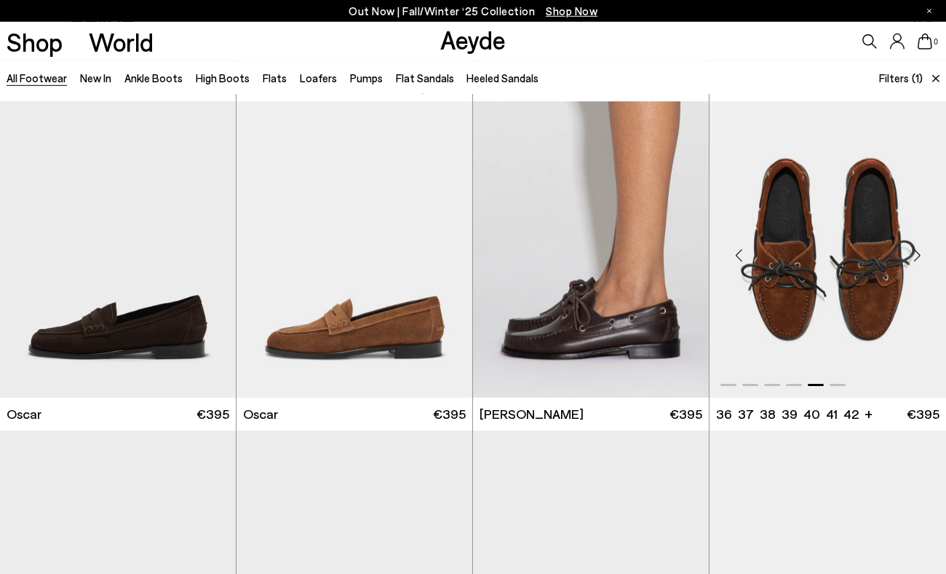
click at [921, 257] on div "Next slide" at bounding box center [917, 255] width 44 height 44
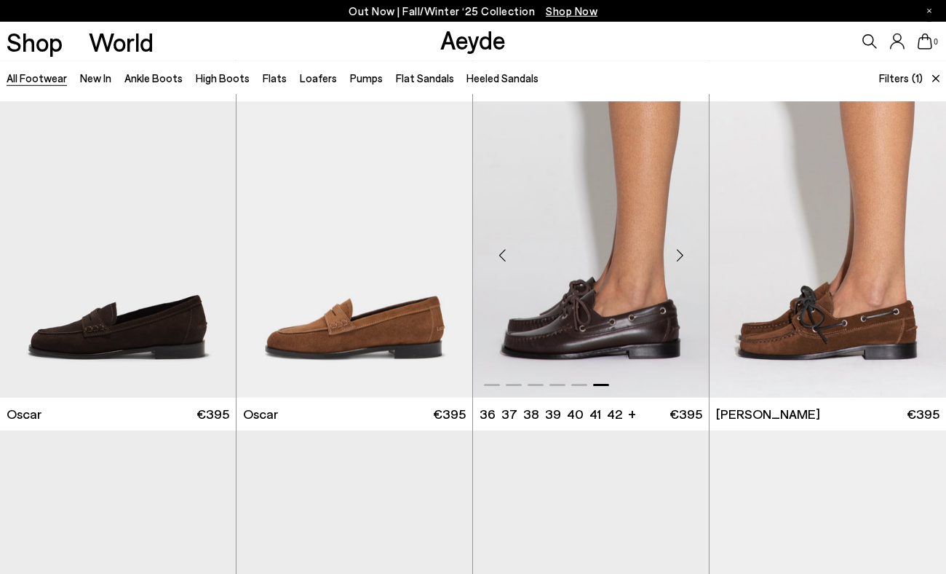
click at [502, 253] on div "Previous slide" at bounding box center [502, 255] width 44 height 44
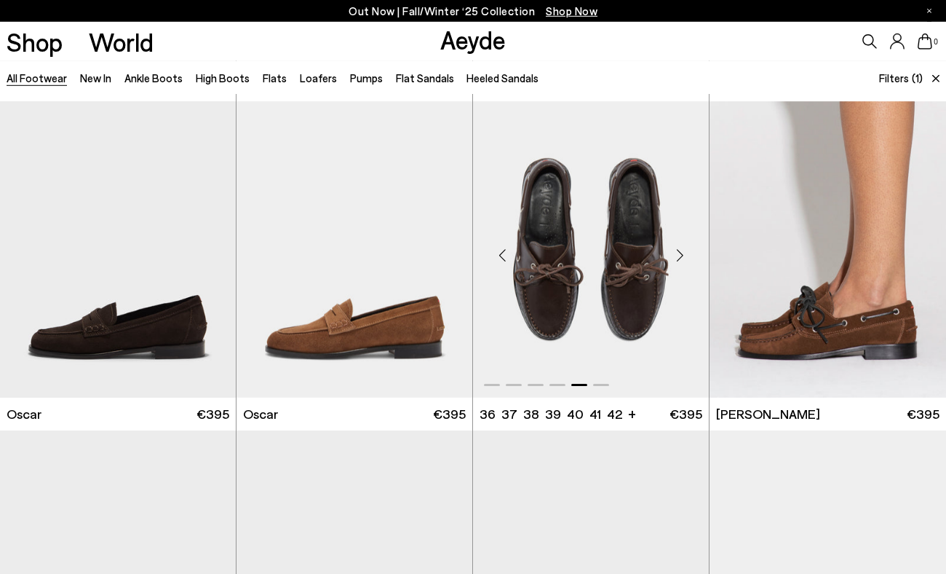
click at [502, 253] on div "Previous slide" at bounding box center [502, 255] width 44 height 44
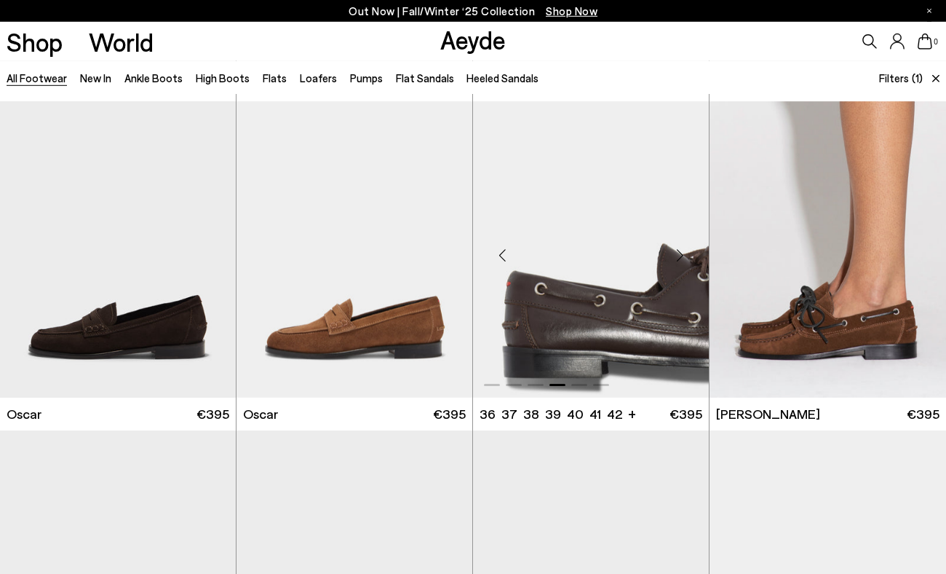
click at [502, 253] on div "Previous slide" at bounding box center [502, 255] width 44 height 44
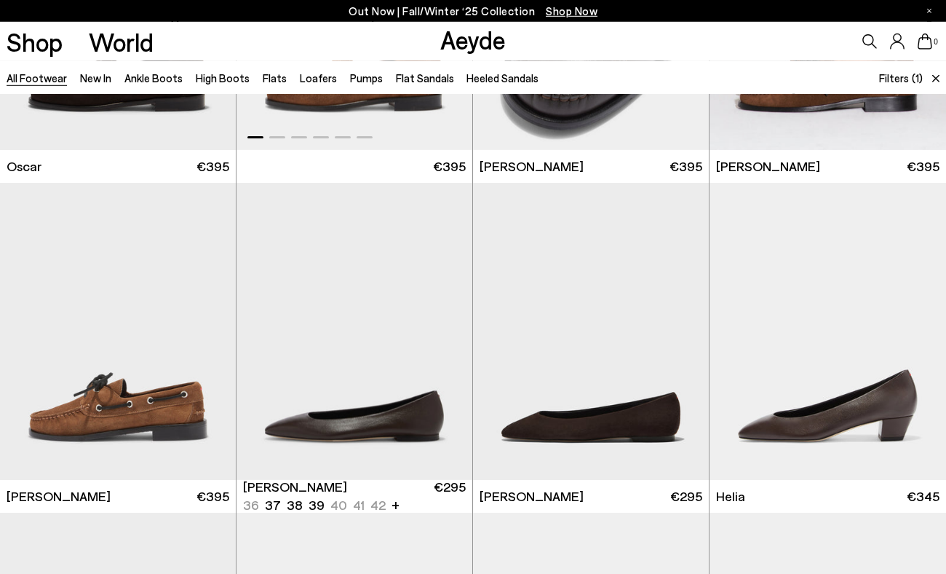
scroll to position [4921, 0]
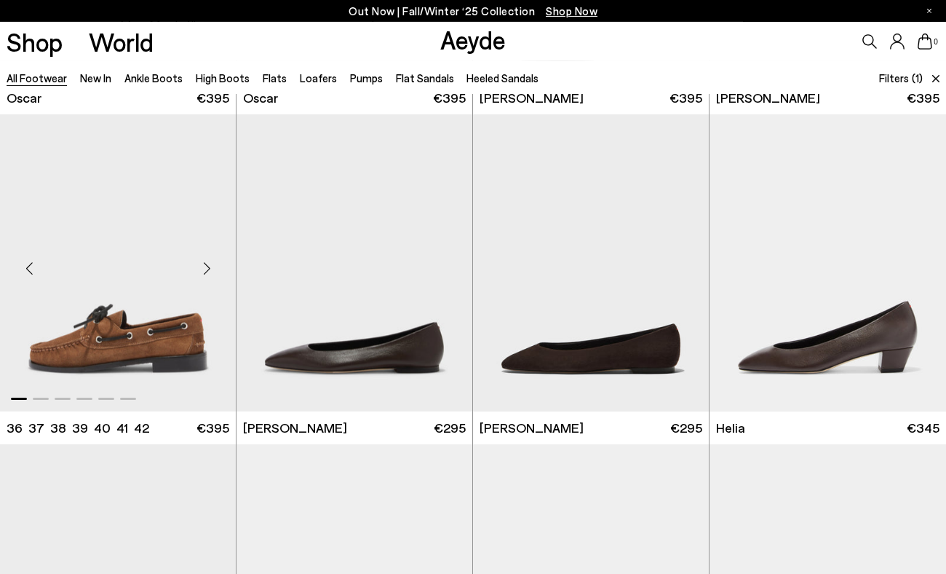
click at [209, 263] on div "Next slide" at bounding box center [207, 269] width 44 height 44
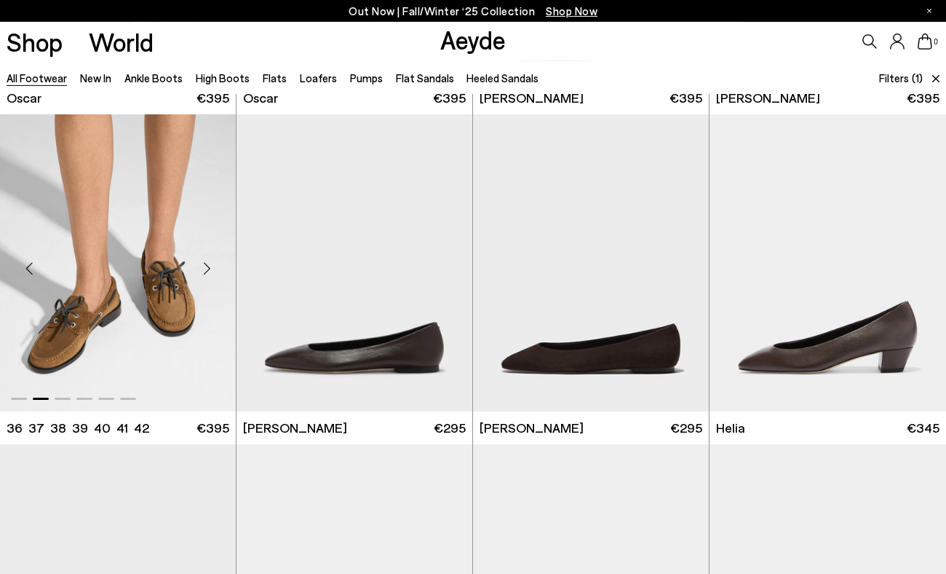
click at [209, 263] on div "Next slide" at bounding box center [207, 269] width 44 height 44
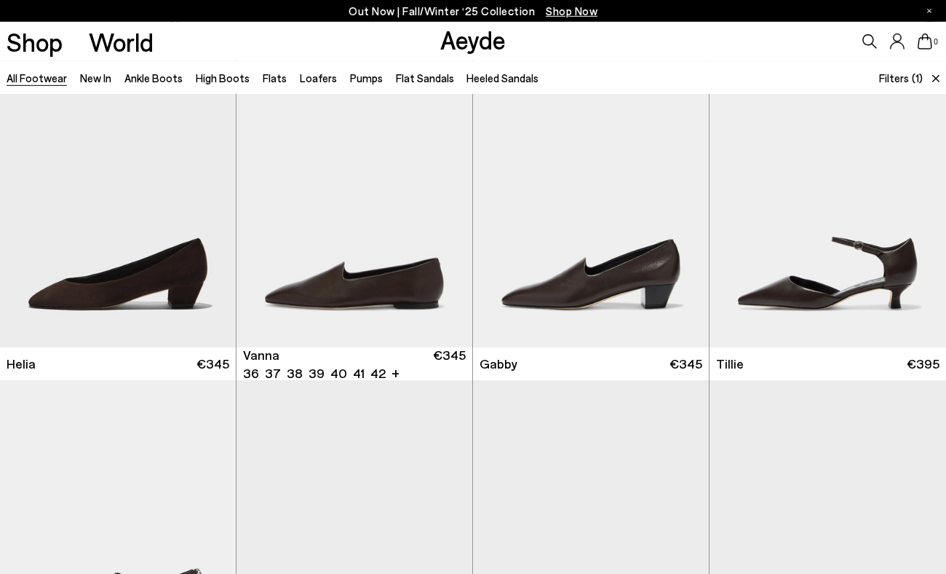
scroll to position [5336, 0]
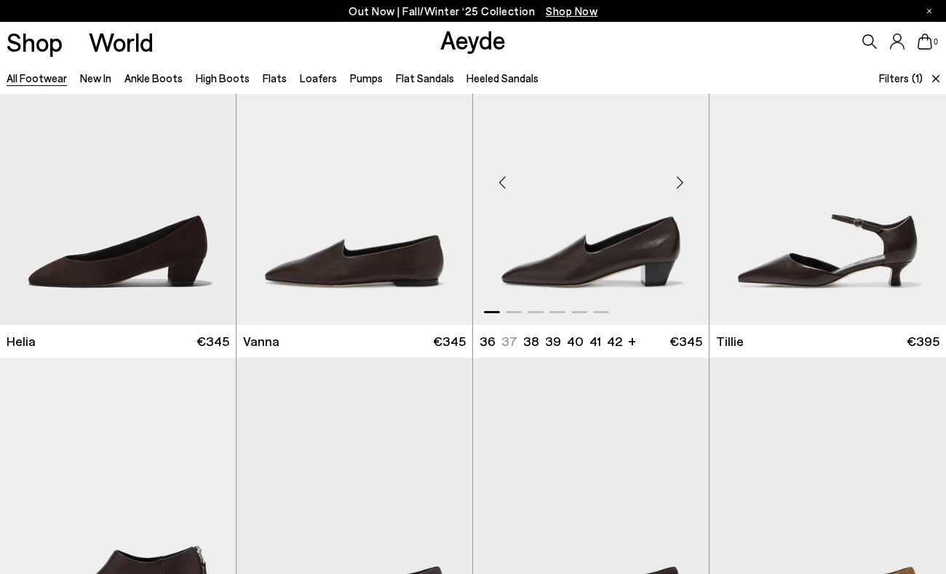
click at [680, 183] on div "Next slide" at bounding box center [680, 182] width 44 height 44
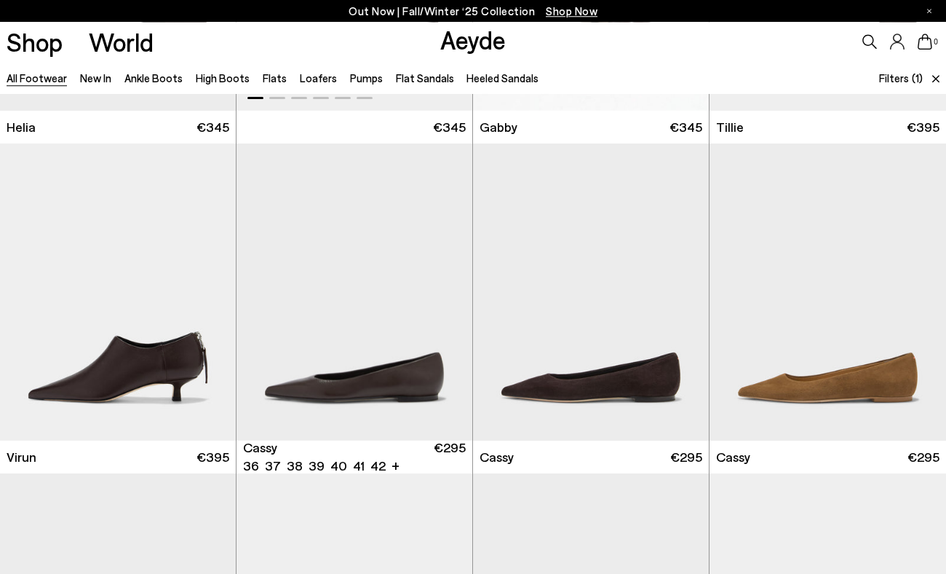
scroll to position [5598, 0]
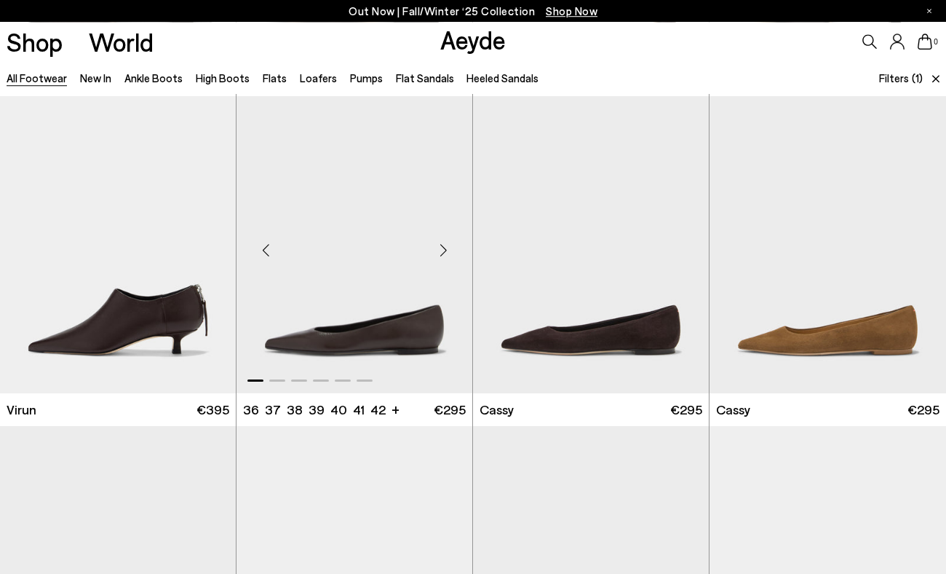
click at [445, 250] on div "Next slide" at bounding box center [443, 251] width 44 height 44
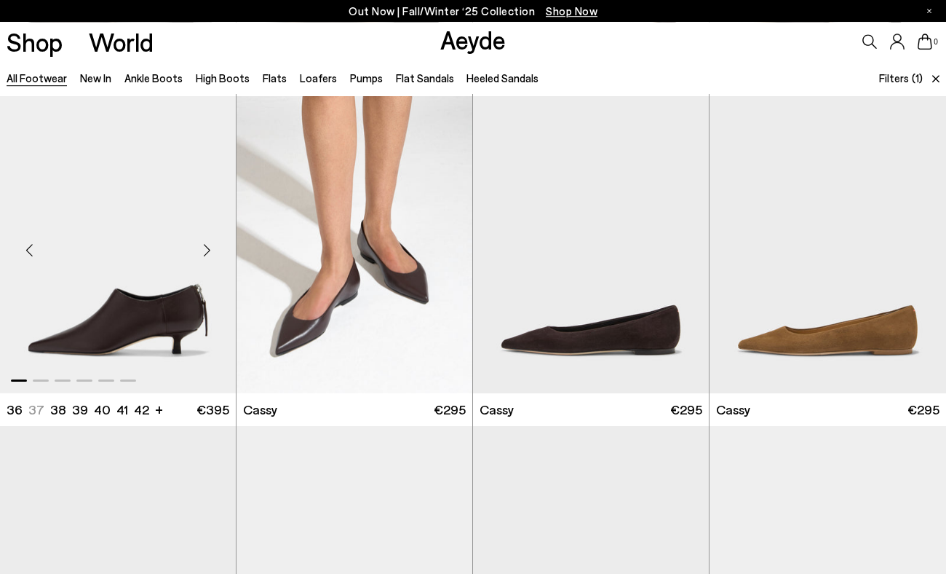
click at [207, 249] on div "Next slide" at bounding box center [207, 251] width 44 height 44
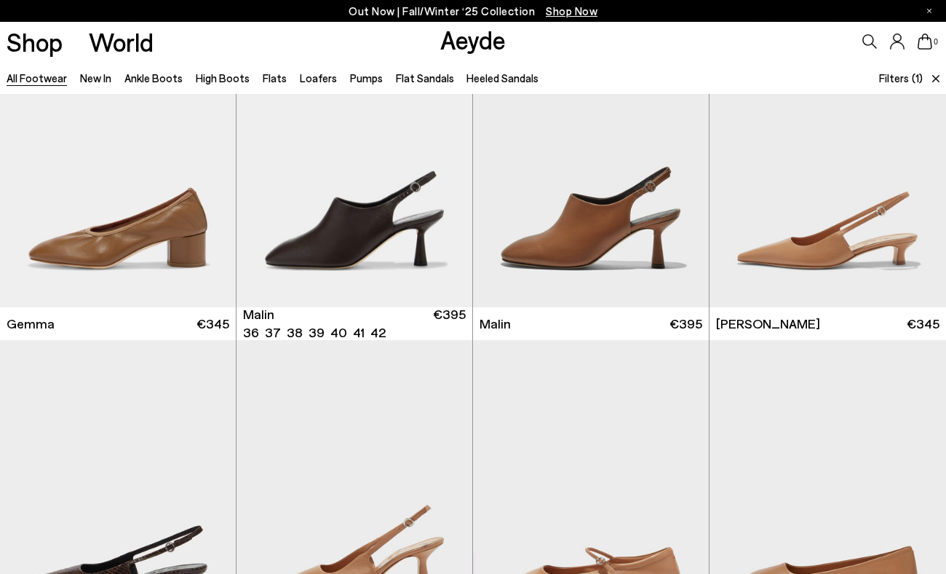
scroll to position [7002, 0]
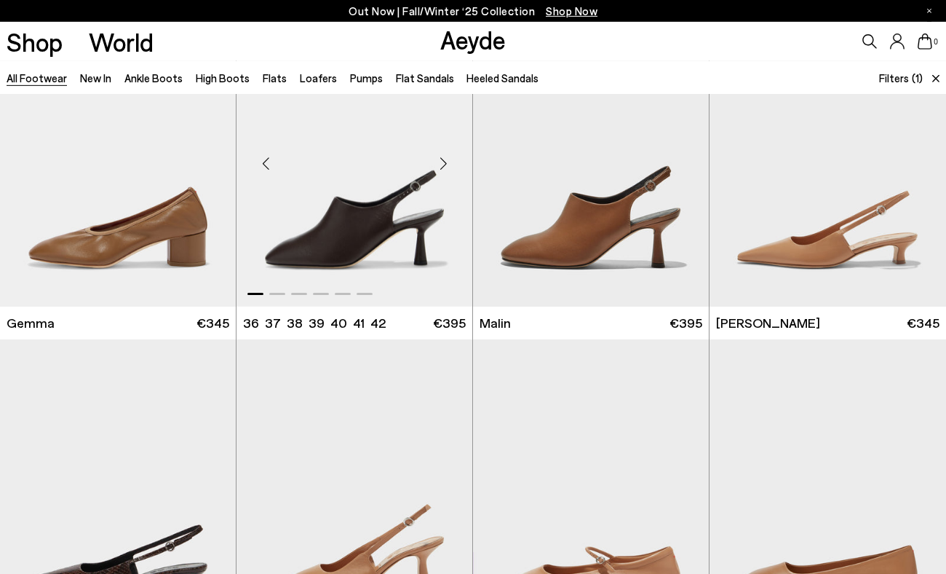
click at [443, 163] on div "Next slide" at bounding box center [443, 164] width 44 height 44
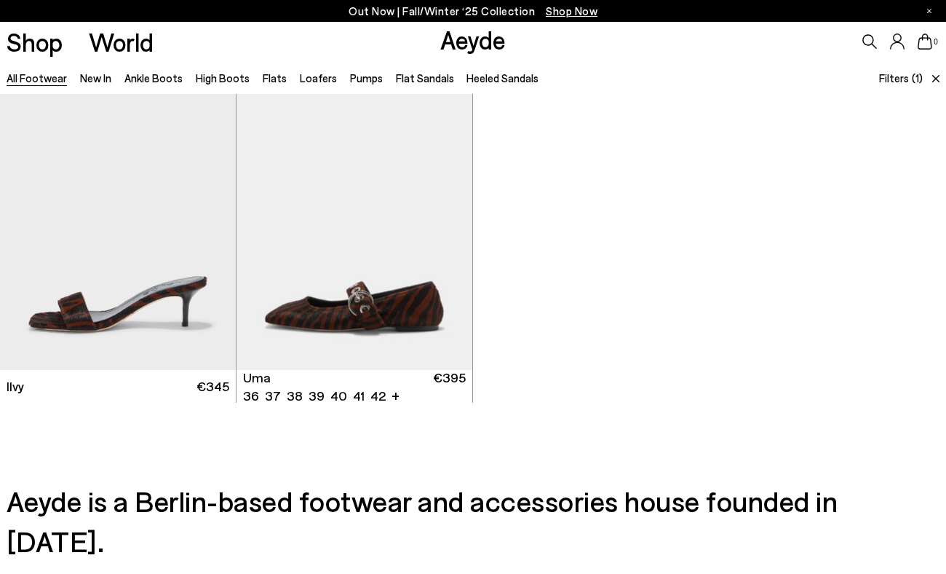
scroll to position [9258, 0]
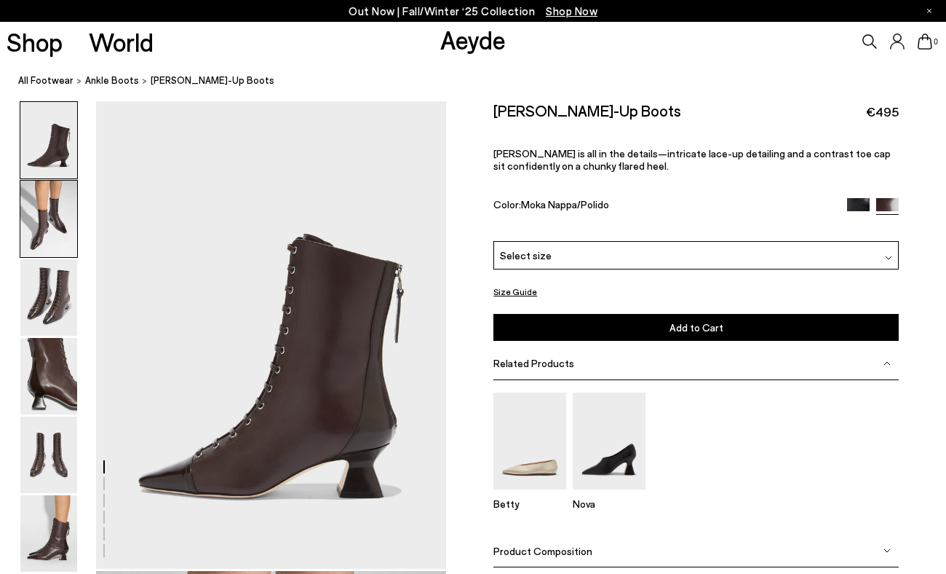
click at [47, 223] on img at bounding box center [48, 219] width 57 height 76
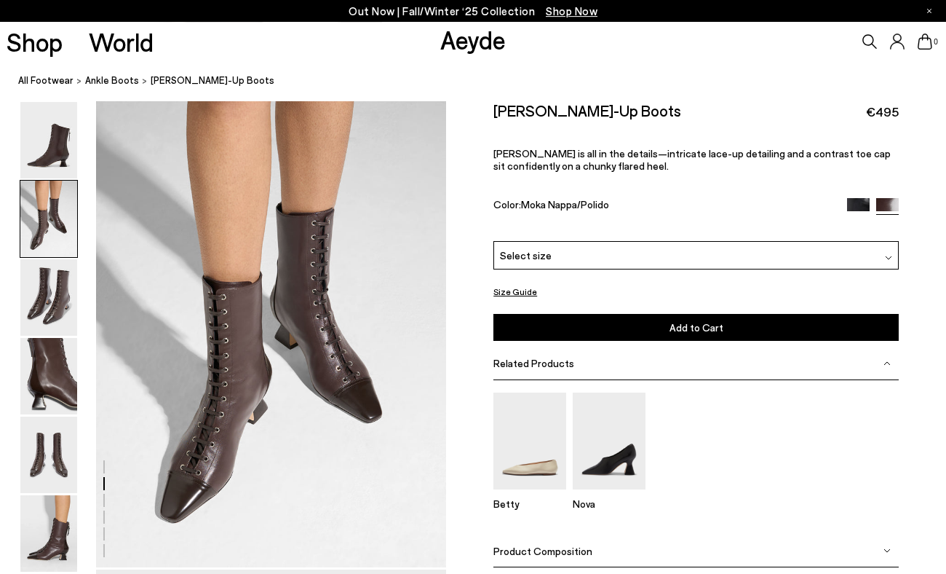
scroll to position [470, 0]
click at [56, 528] on img at bounding box center [48, 533] width 57 height 76
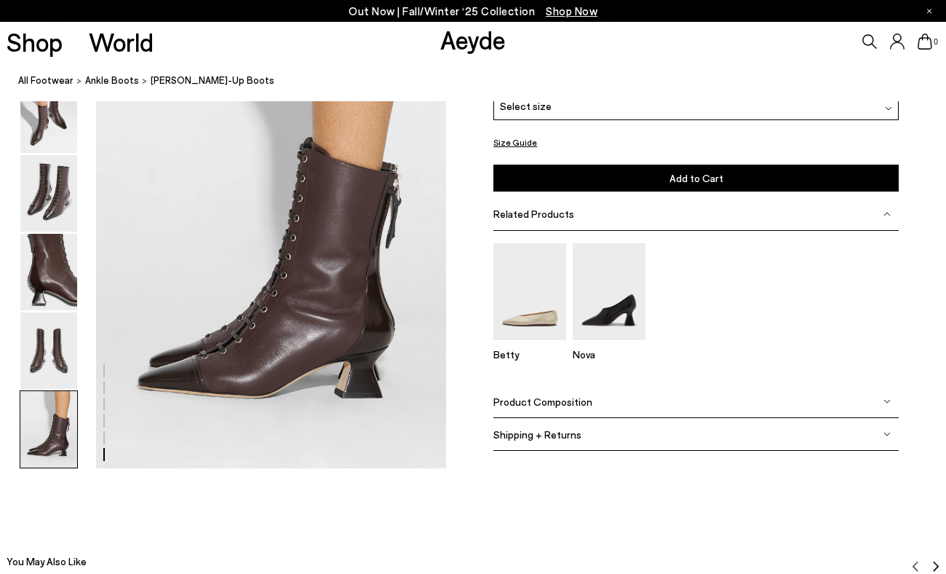
scroll to position [2447, 0]
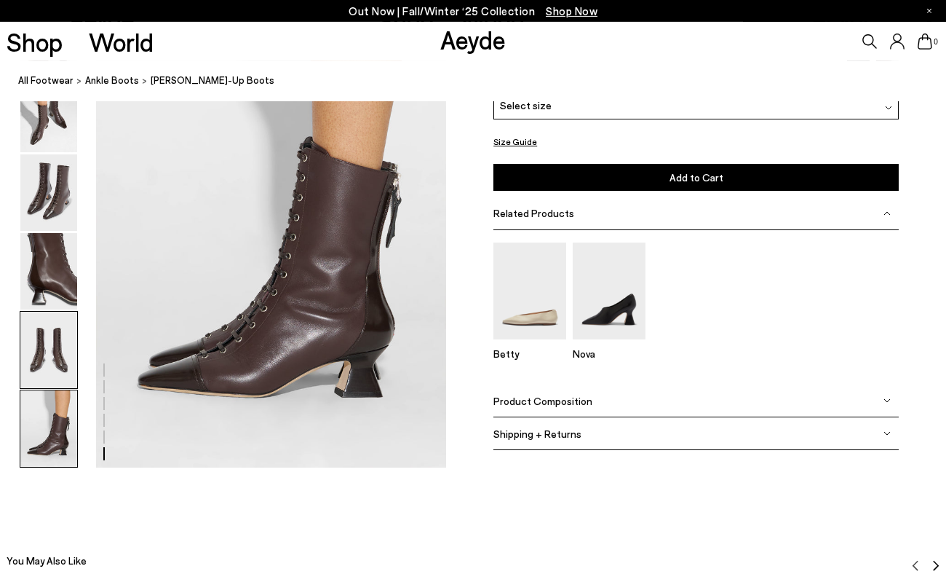
click at [38, 347] on img at bounding box center [48, 350] width 57 height 76
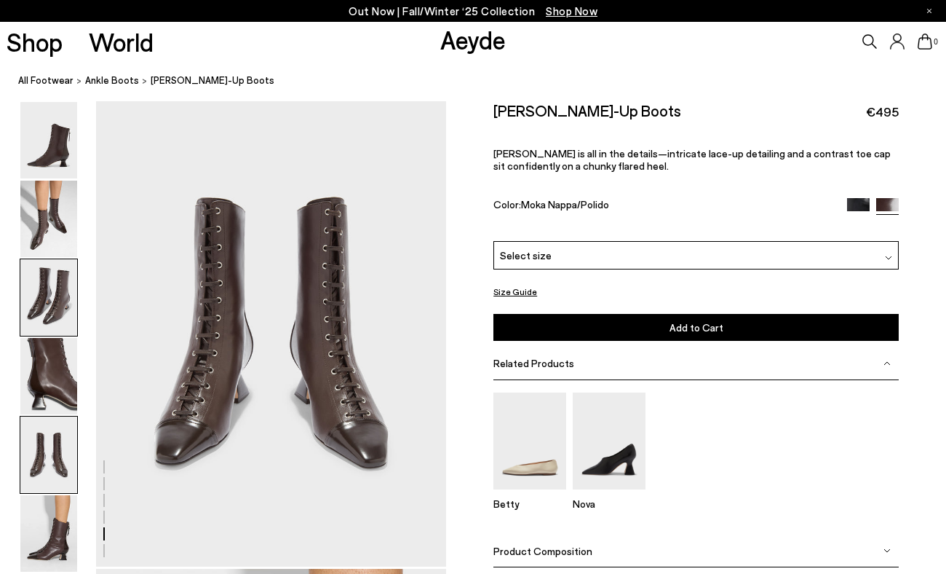
scroll to position [1878, 0]
click at [44, 363] on img at bounding box center [48, 376] width 57 height 76
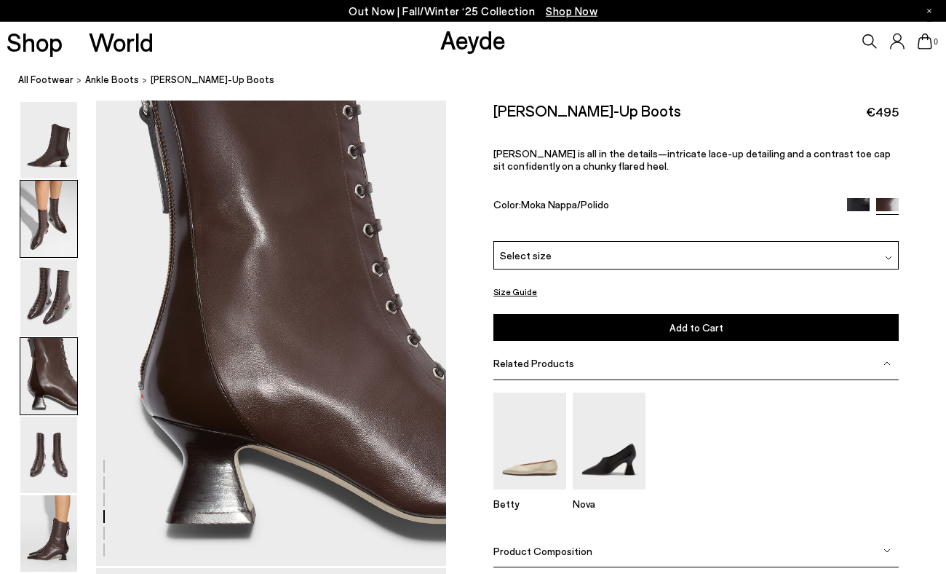
scroll to position [1409, 0]
click at [50, 219] on img at bounding box center [48, 219] width 57 height 76
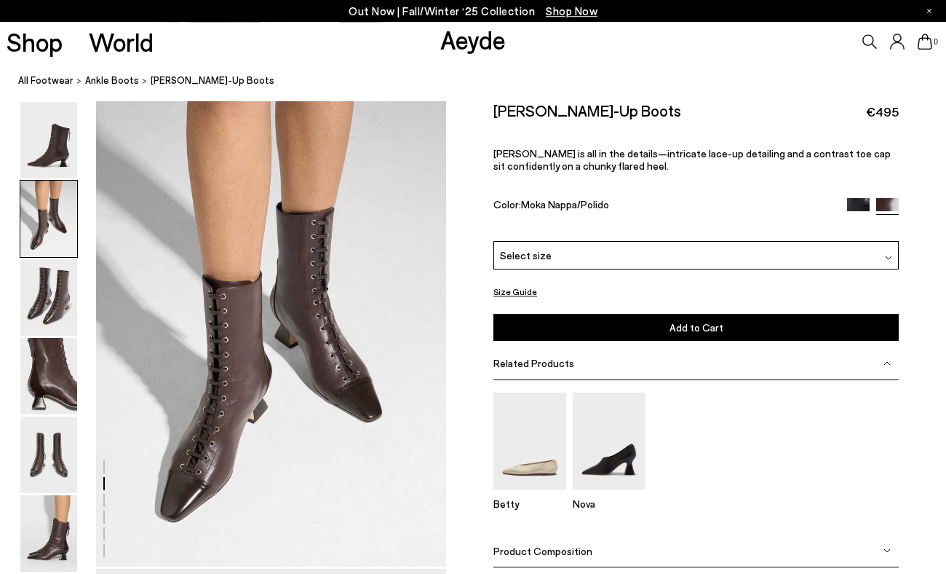
scroll to position [470, 0]
click at [54, 156] on img at bounding box center [48, 140] width 57 height 76
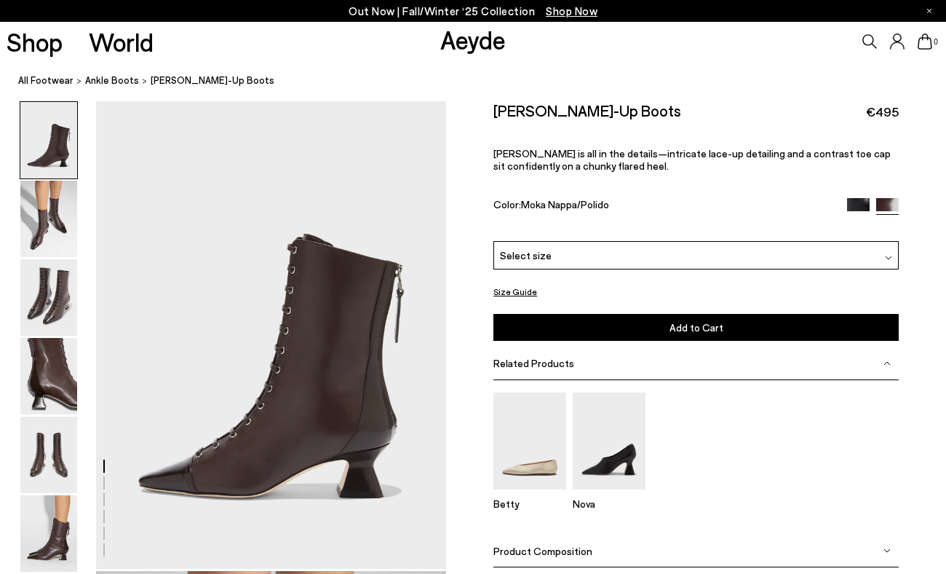
scroll to position [0, 0]
click at [53, 209] on img at bounding box center [48, 219] width 57 height 76
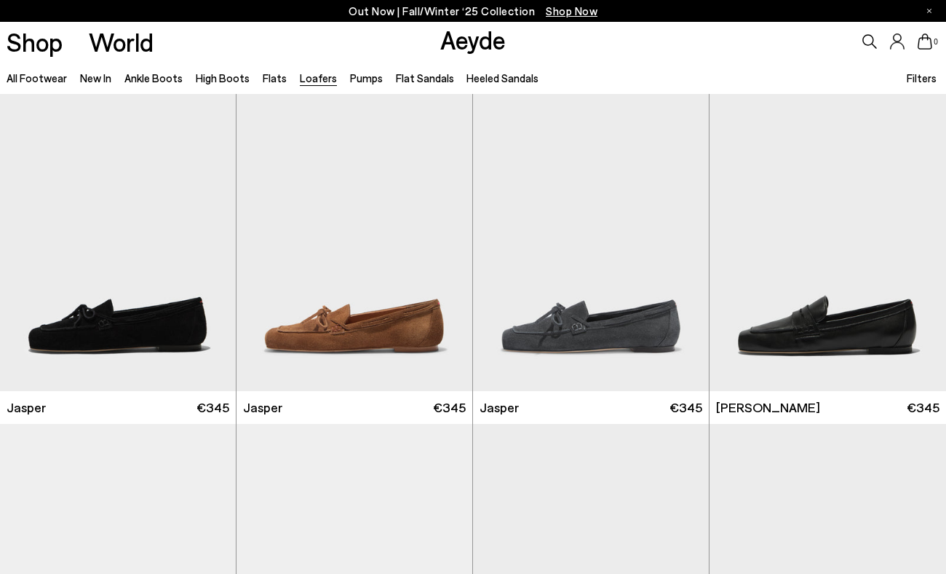
click at [924, 76] on span "Filters" at bounding box center [922, 77] width 30 height 13
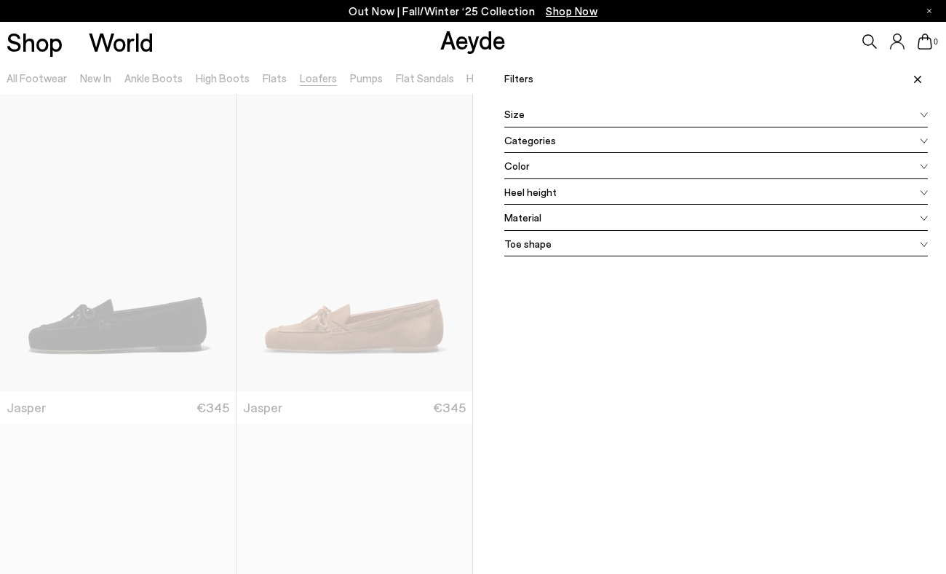
click at [525, 166] on span "Color" at bounding box center [516, 165] width 25 height 15
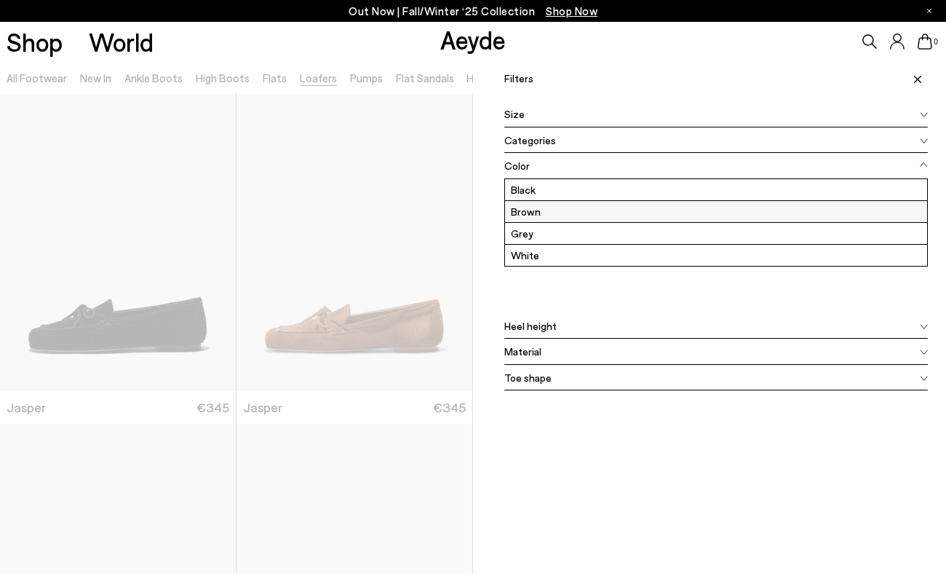
click at [525, 215] on label "Brown" at bounding box center [716, 211] width 422 height 21
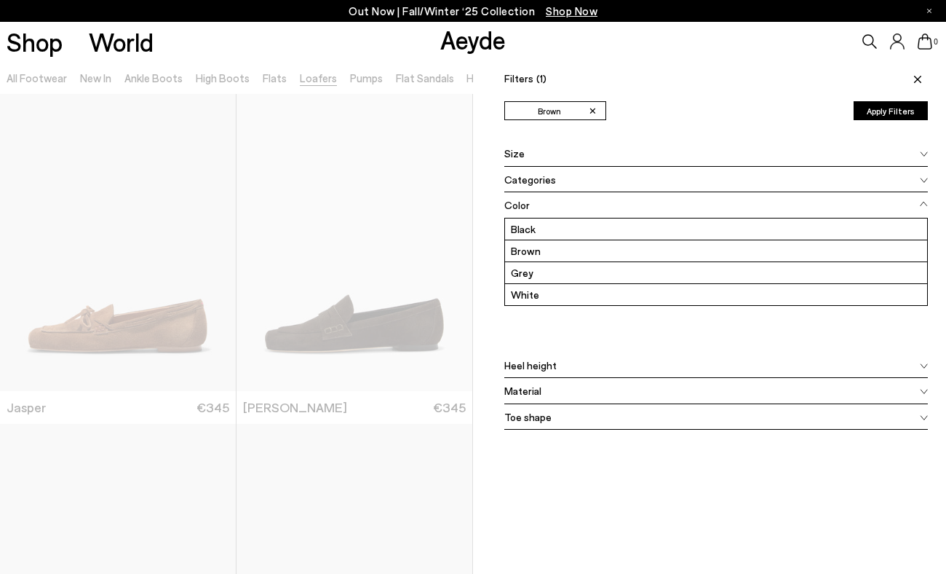
click at [884, 106] on button "Apply Filters" at bounding box center [891, 110] width 74 height 19
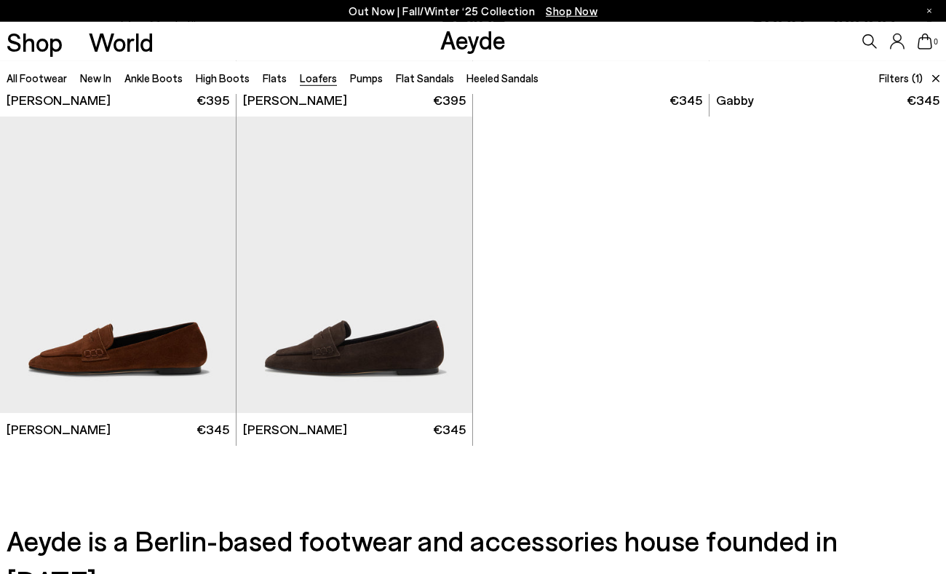
scroll to position [969, 0]
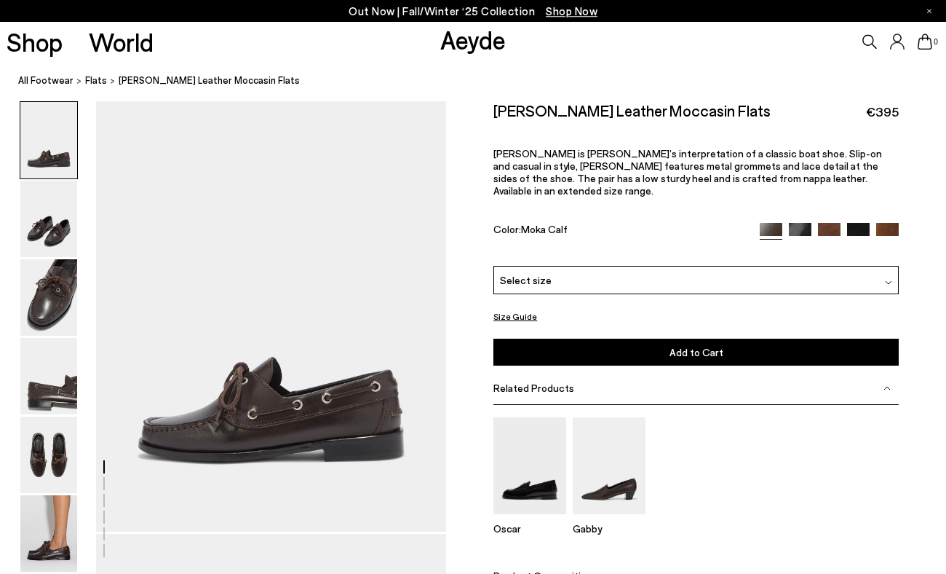
scroll to position [38, 0]
click at [44, 527] on img at bounding box center [48, 533] width 57 height 76
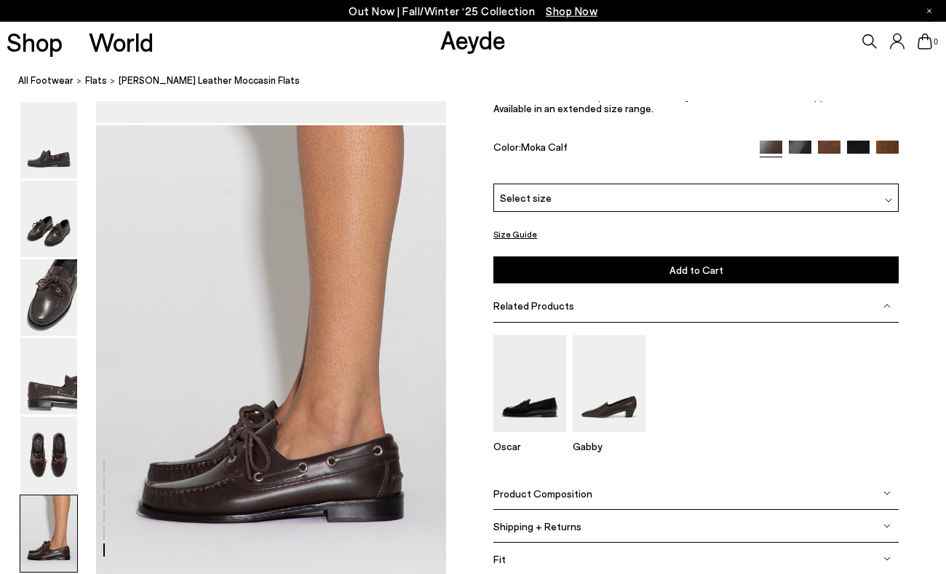
scroll to position [2310, 0]
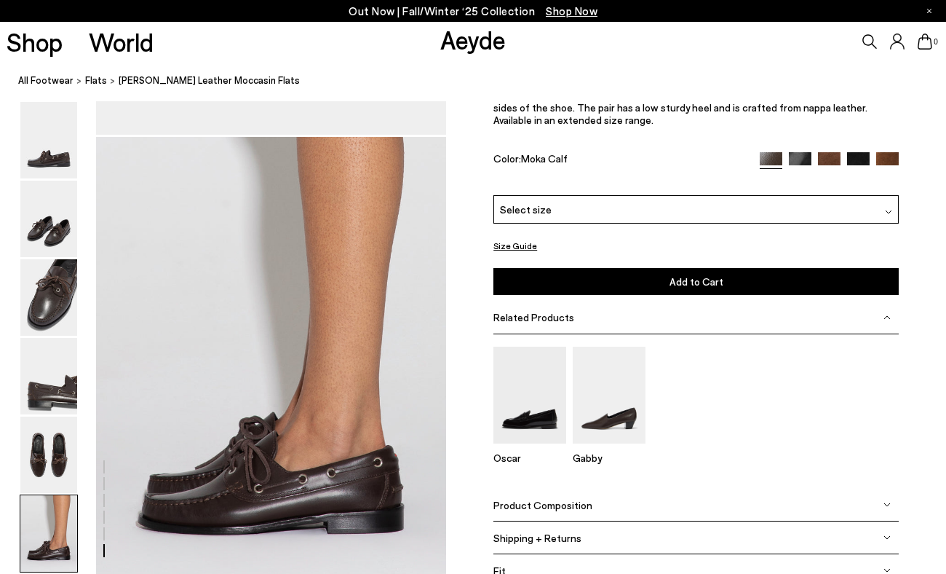
click at [859, 154] on img at bounding box center [858, 163] width 23 height 23
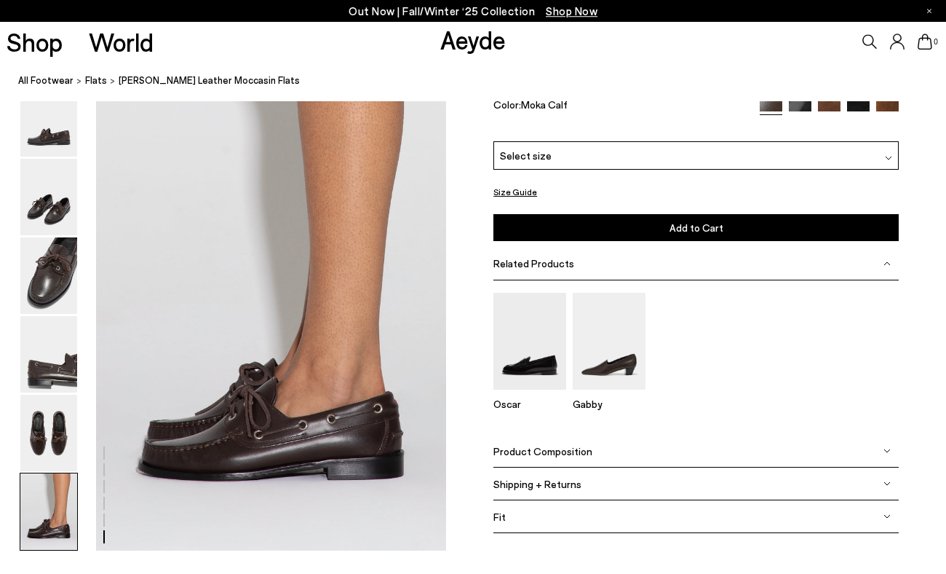
scroll to position [2366, 0]
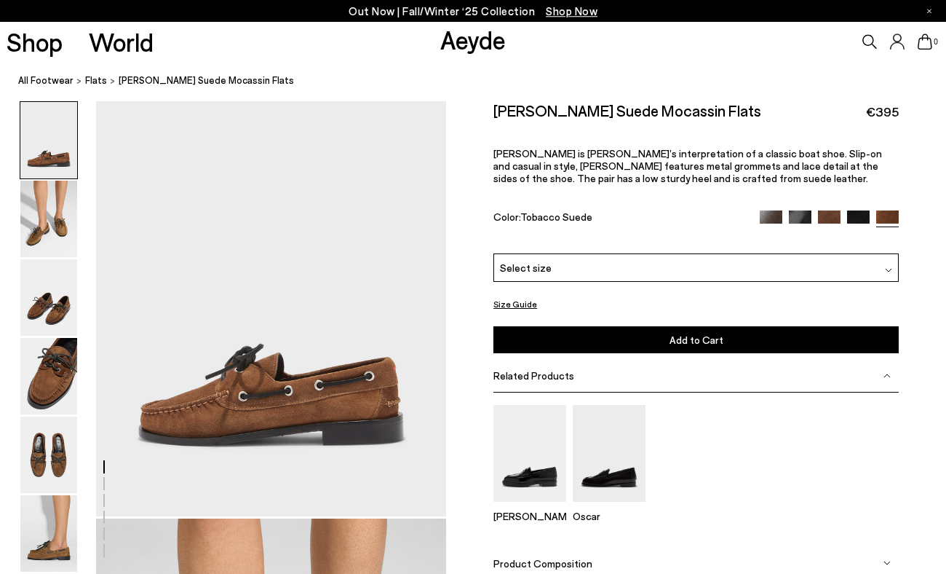
scroll to position [59, 0]
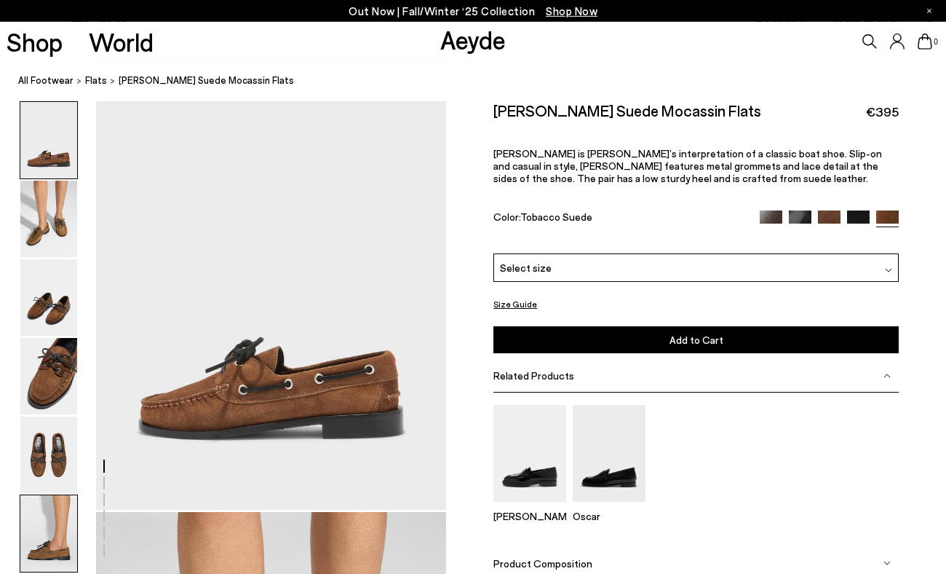
click at [41, 520] on img at bounding box center [48, 533] width 57 height 76
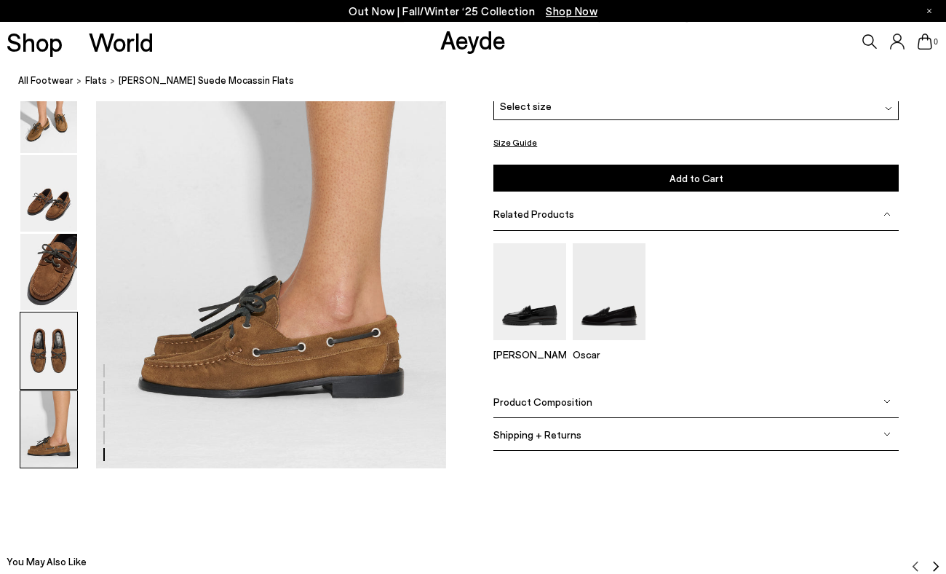
scroll to position [2447, 0]
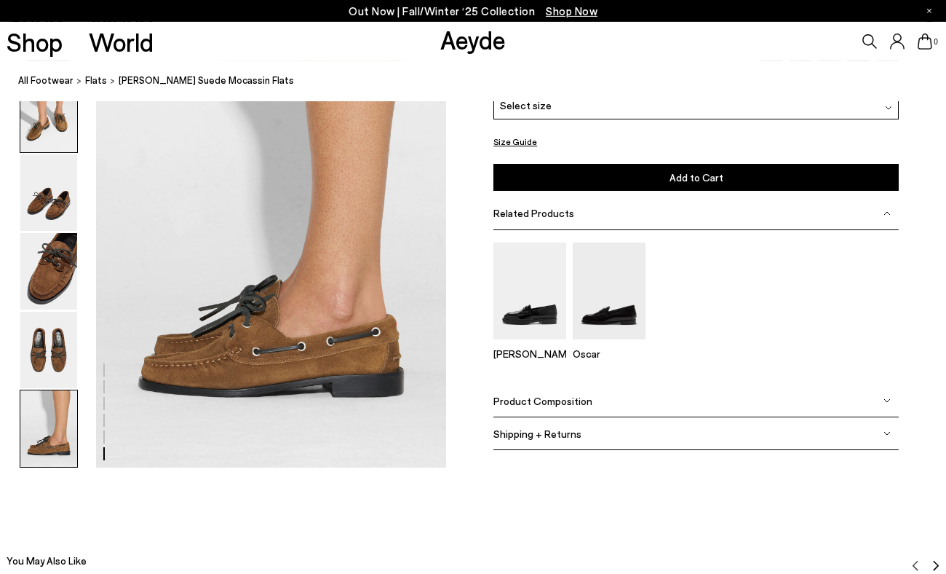
click at [41, 124] on img at bounding box center [48, 114] width 57 height 76
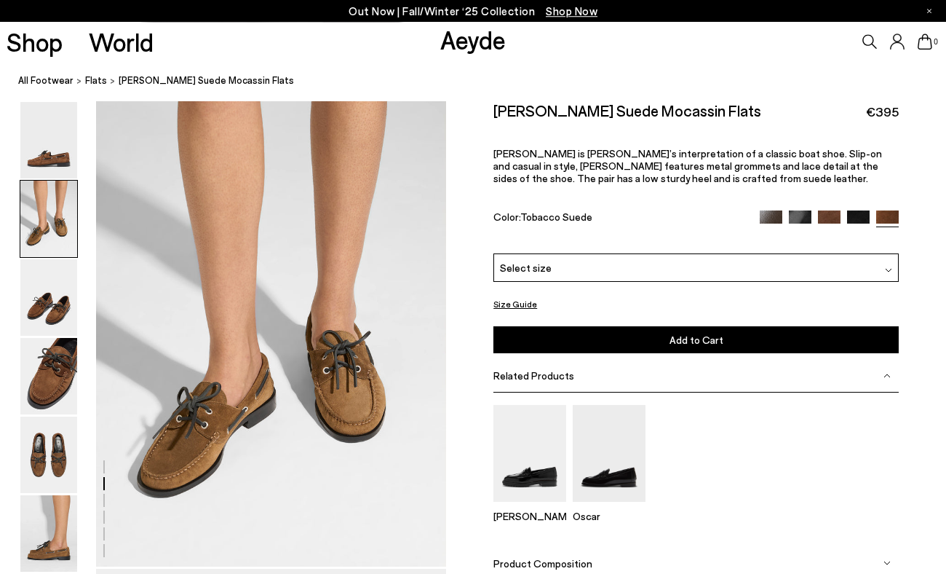
scroll to position [470, 0]
click at [44, 515] on img at bounding box center [48, 533] width 57 height 76
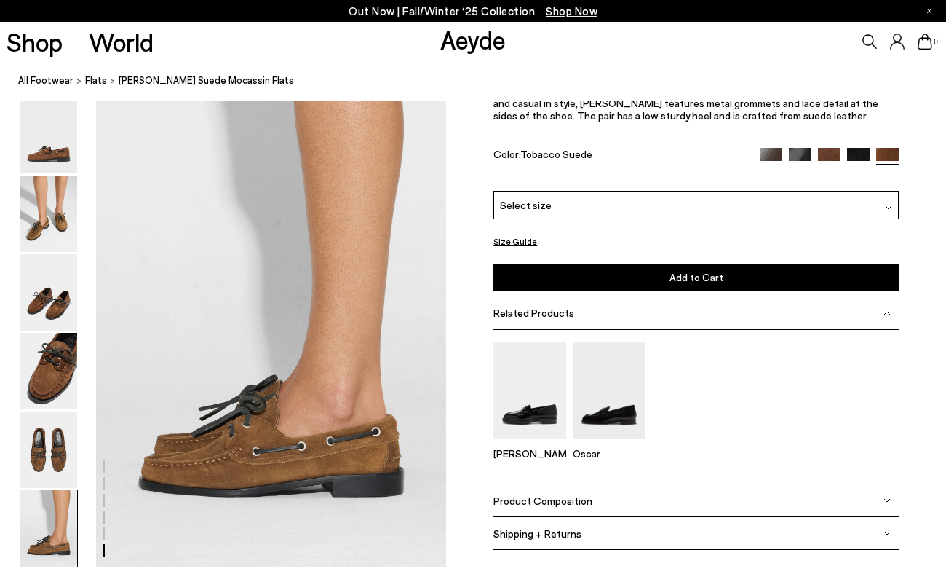
scroll to position [2338, 0]
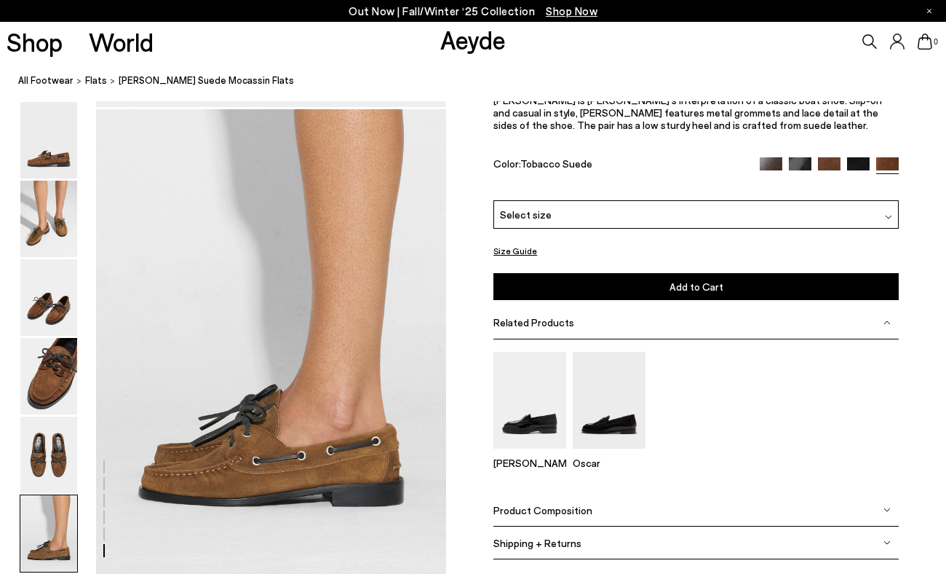
click at [554, 210] on div "Select size" at bounding box center [696, 213] width 405 height 28
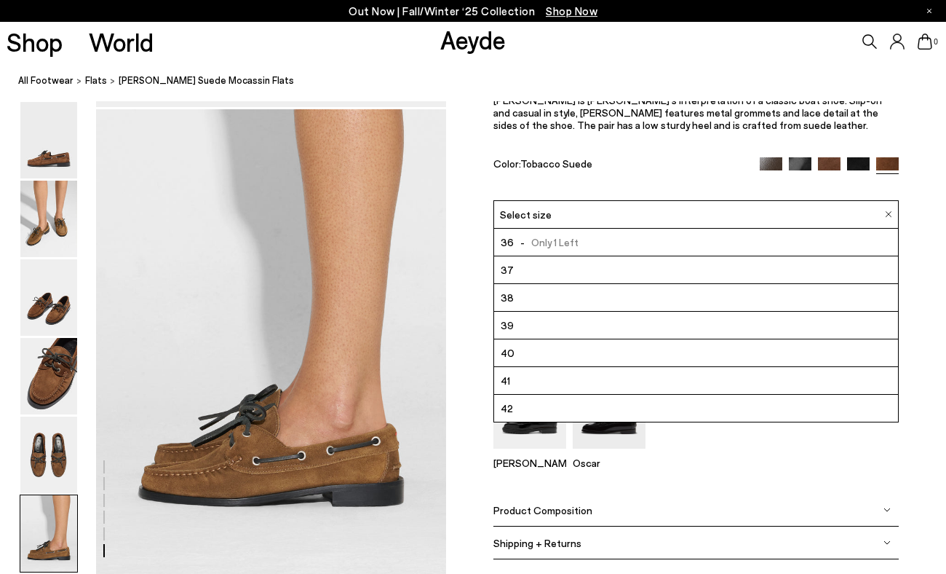
click at [544, 406] on li "42" at bounding box center [696, 408] width 404 height 28
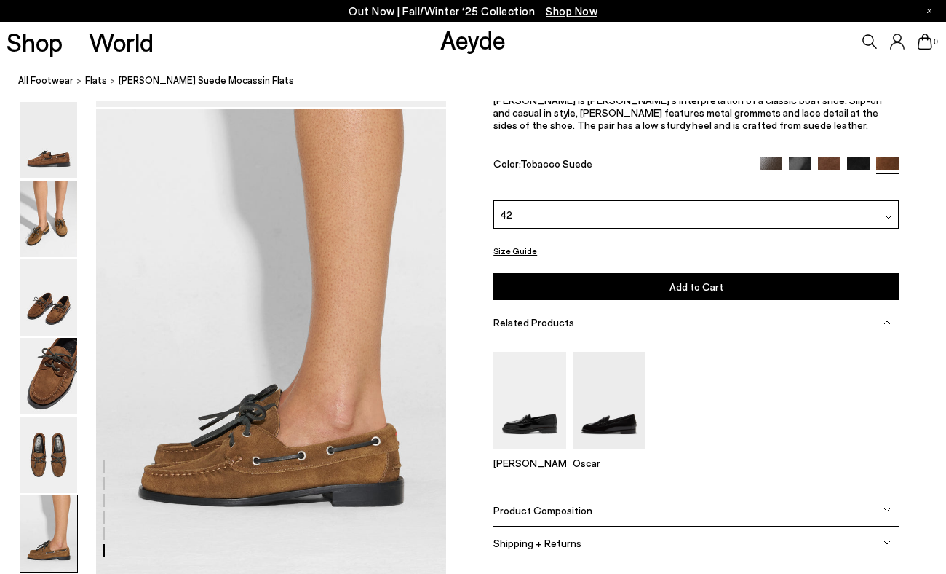
click at [829, 159] on img at bounding box center [829, 168] width 23 height 23
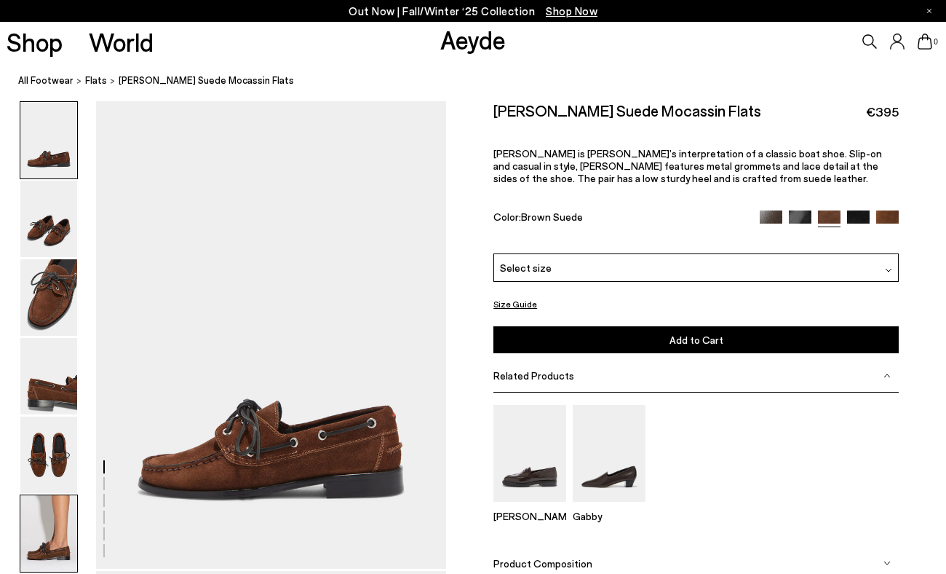
click at [54, 543] on img at bounding box center [48, 533] width 57 height 76
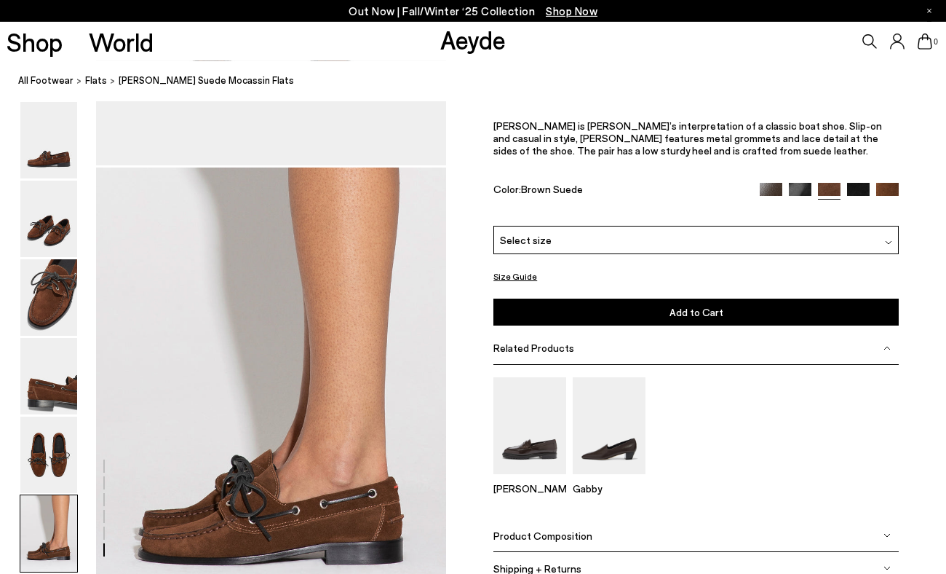
scroll to position [2297, 0]
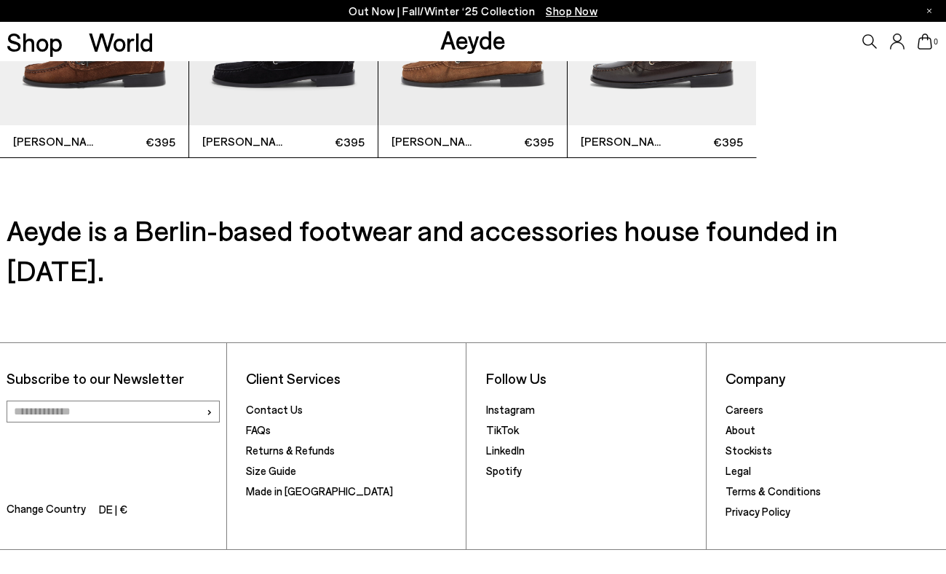
scroll to position [3934, 0]
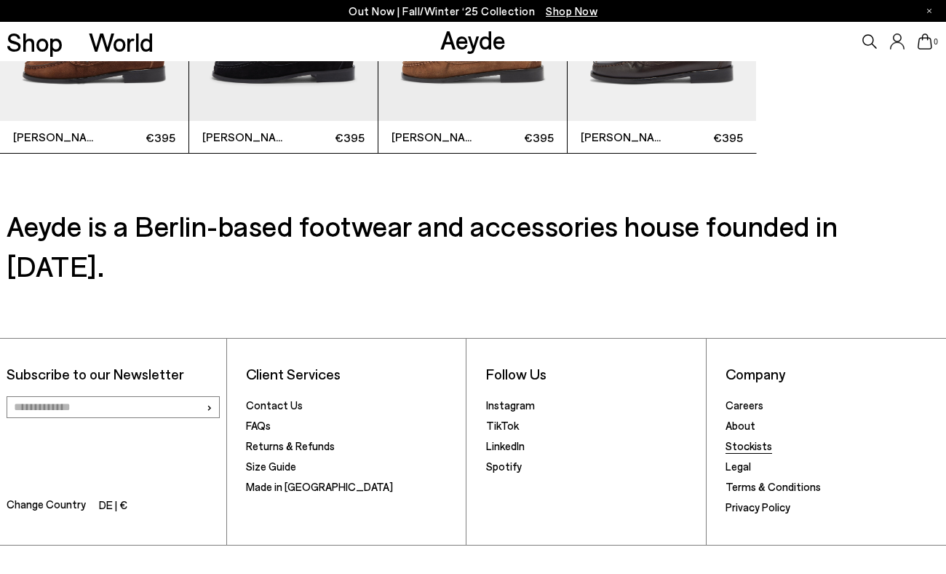
click at [737, 439] on link "Stockists" at bounding box center [749, 445] width 47 height 13
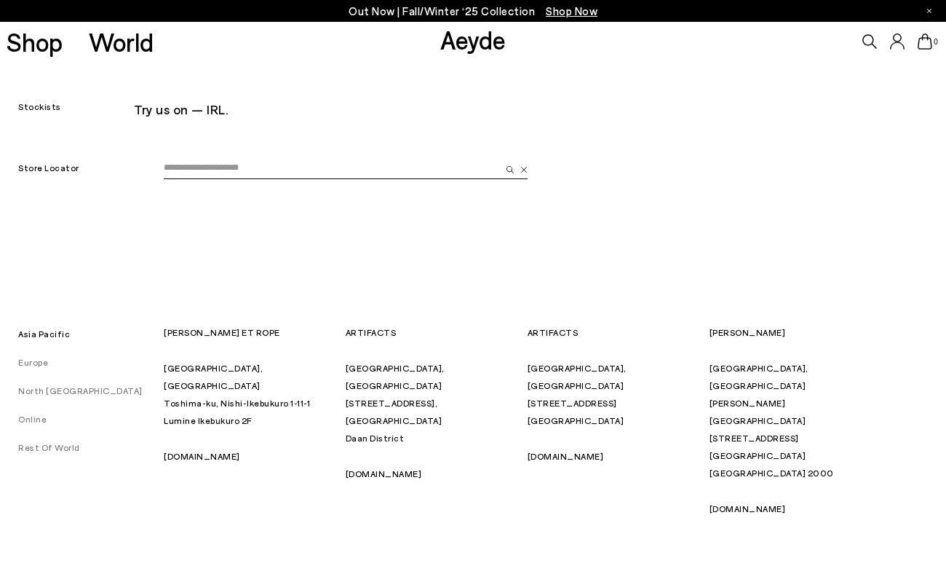
click at [25, 367] on link "Europe" at bounding box center [24, 362] width 48 height 10
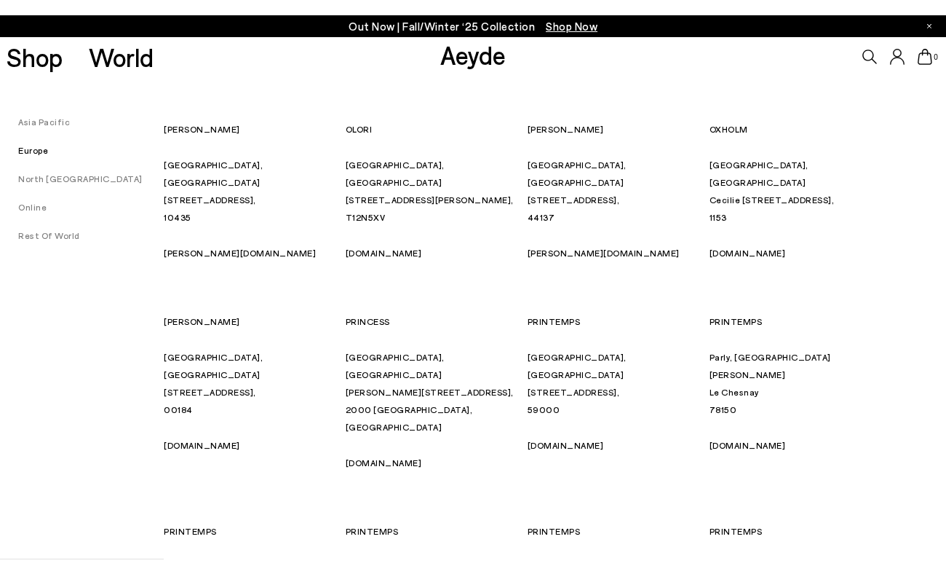
scroll to position [1371, 0]
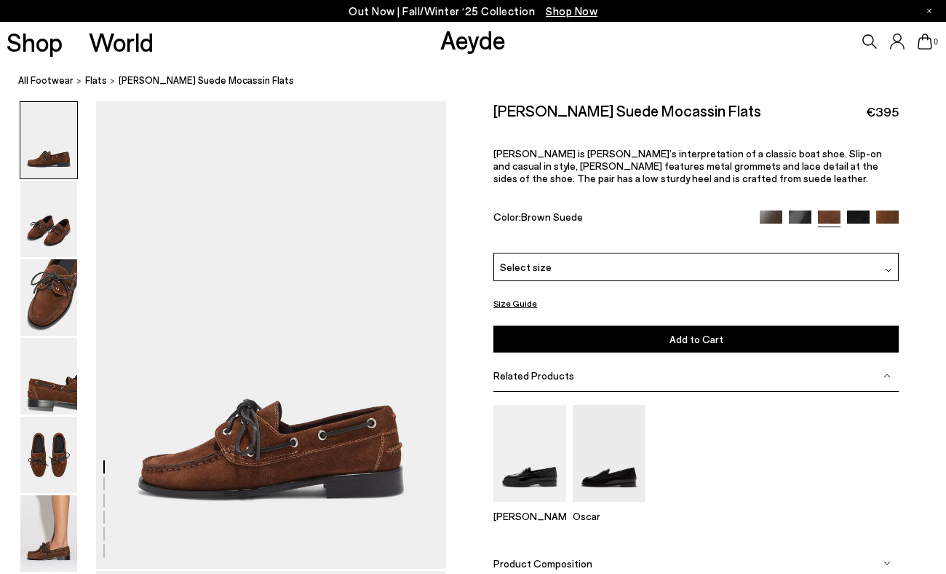
click at [620, 270] on div "Select size" at bounding box center [696, 267] width 405 height 28
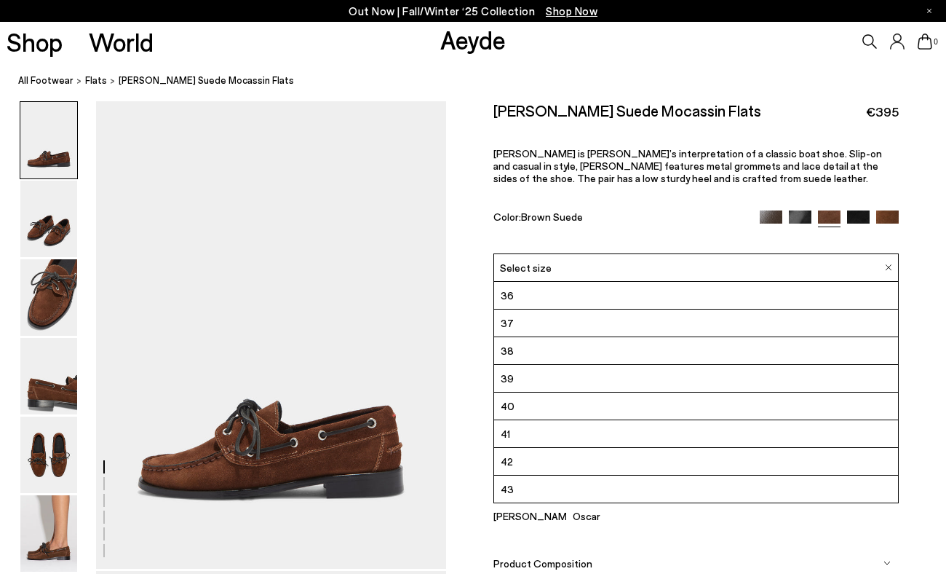
click at [633, 465] on li "42" at bounding box center [696, 462] width 404 height 28
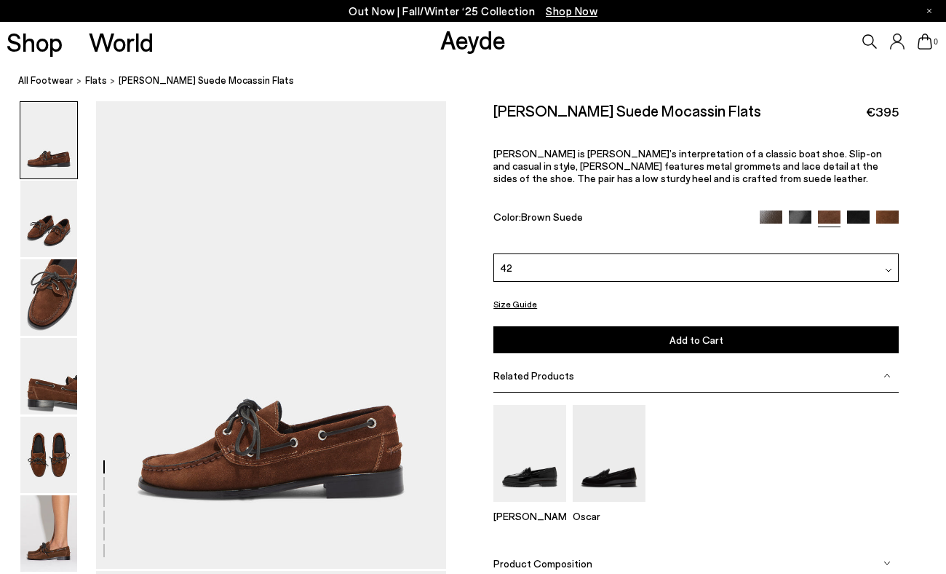
click at [774, 216] on img at bounding box center [771, 221] width 23 height 23
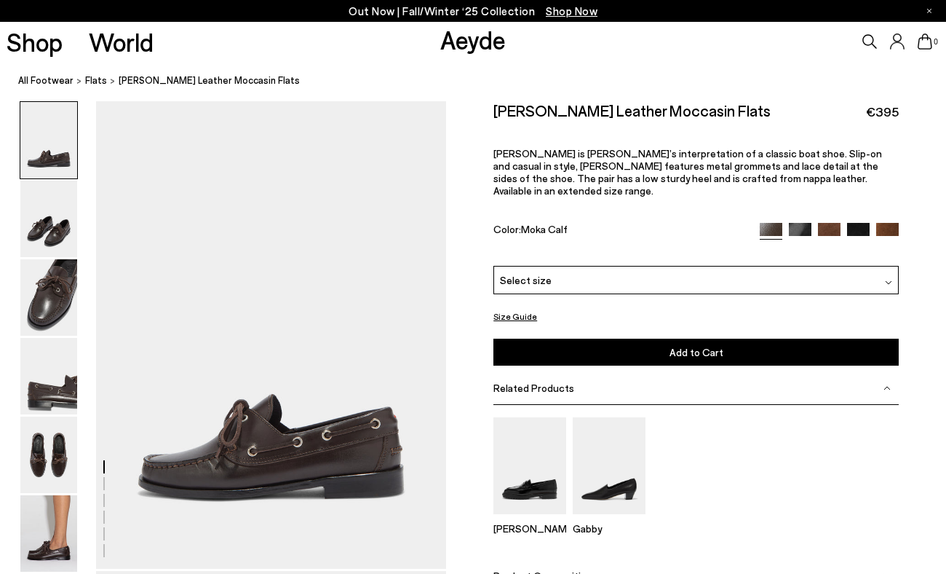
click at [655, 268] on div "Select size" at bounding box center [696, 280] width 405 height 28
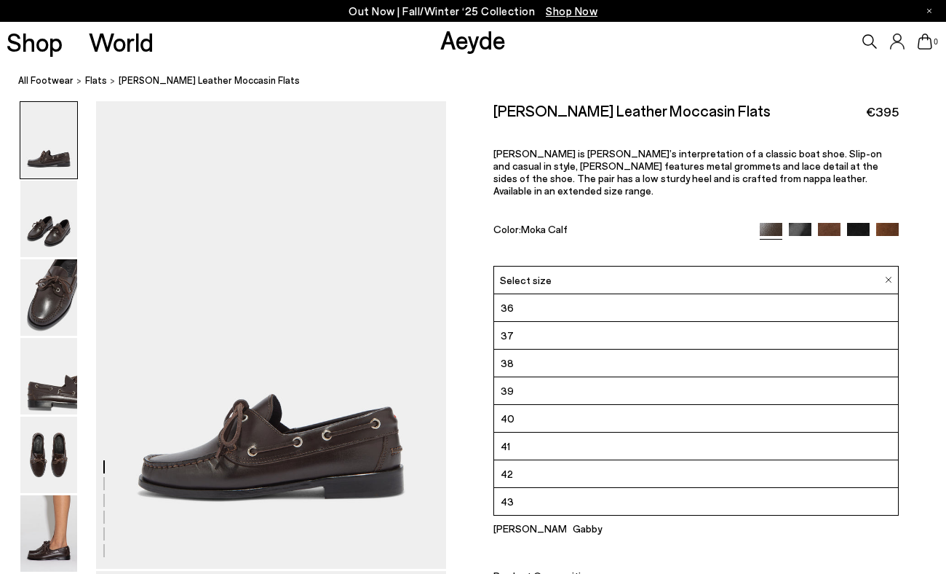
click at [630, 462] on li "42" at bounding box center [696, 474] width 404 height 28
